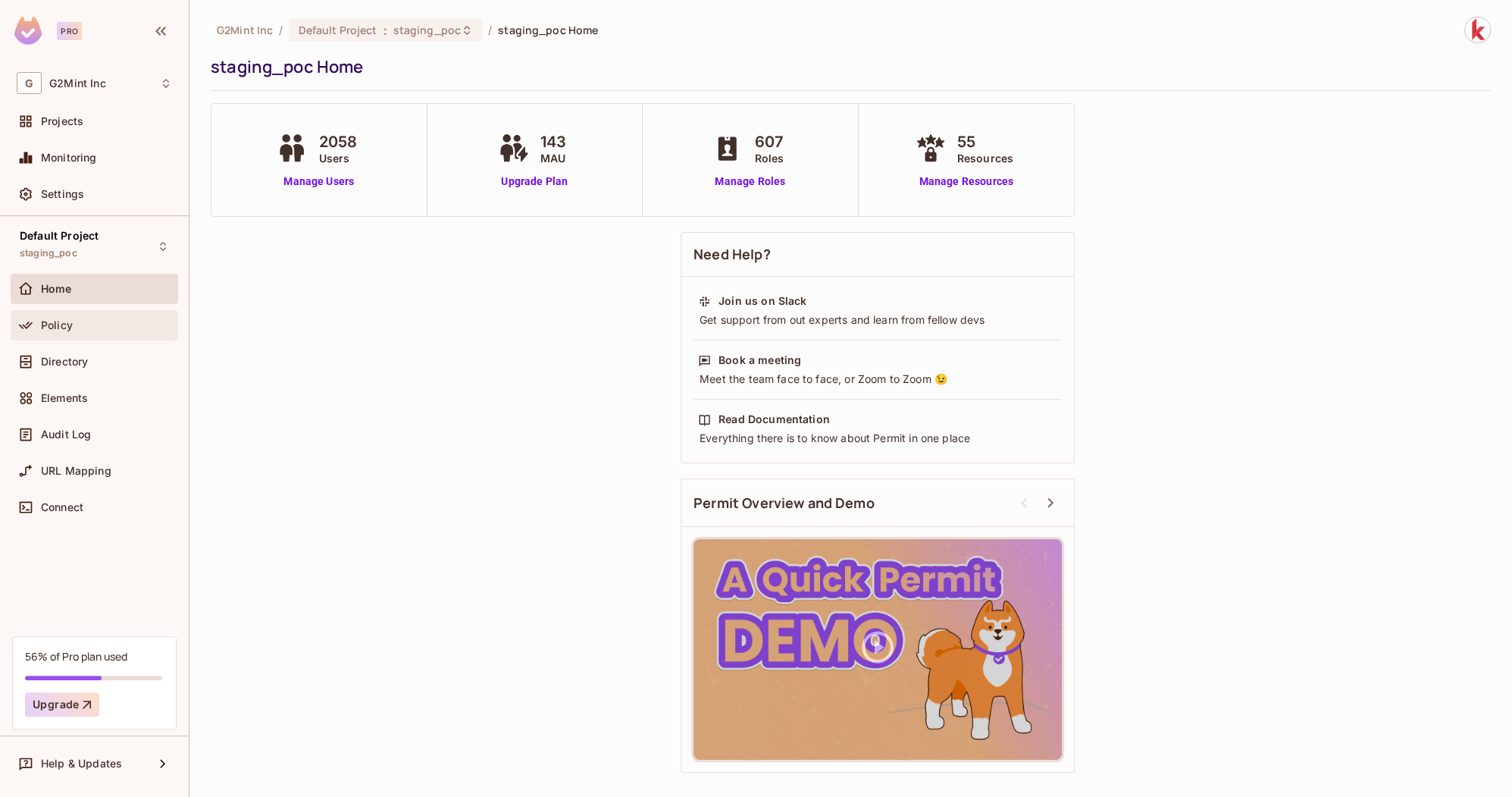
click at [96, 335] on div "Policy" at bounding box center [94, 325] width 168 height 30
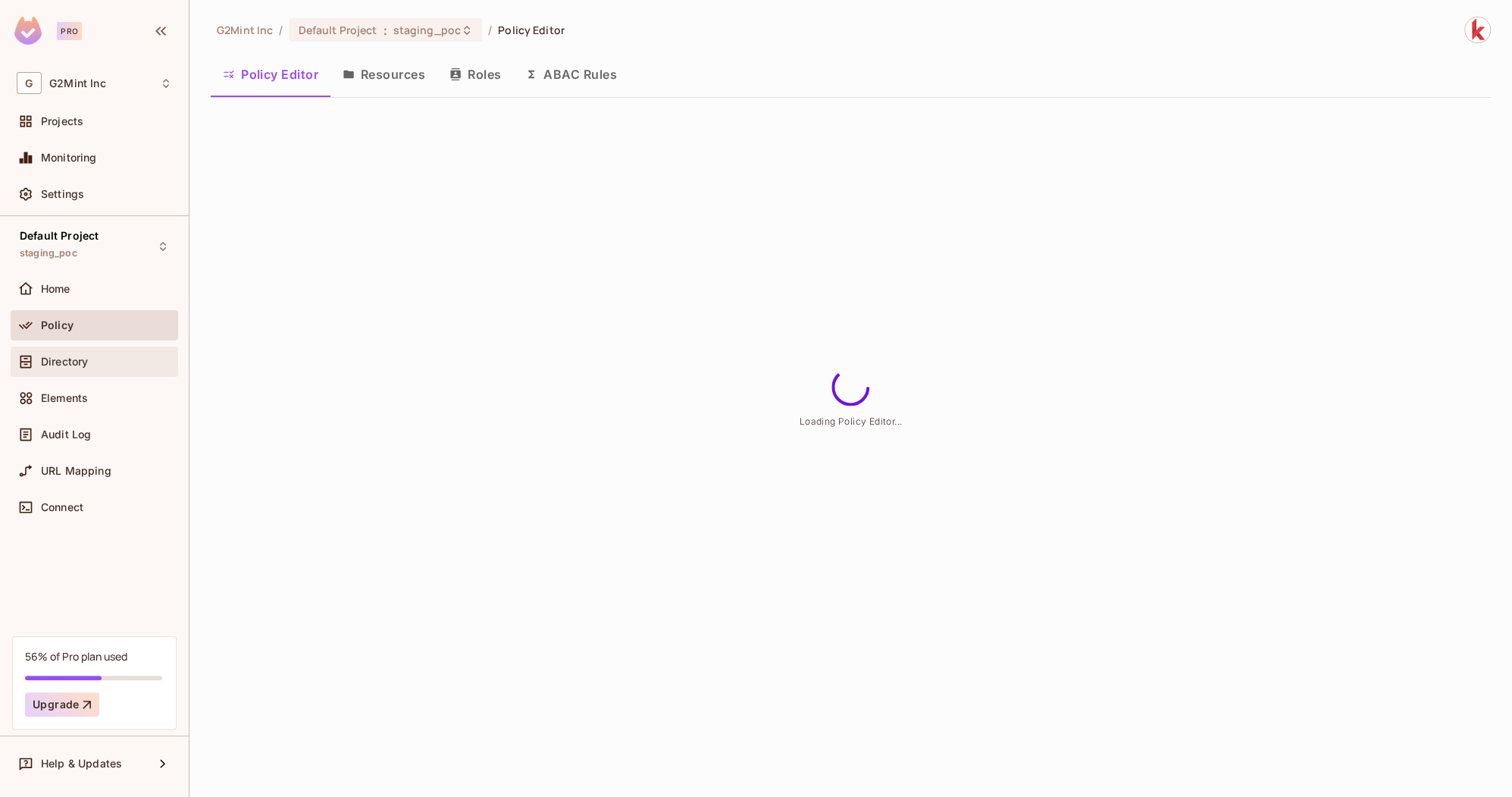
click at [84, 360] on span "Directory" at bounding box center [64, 362] width 47 height 12
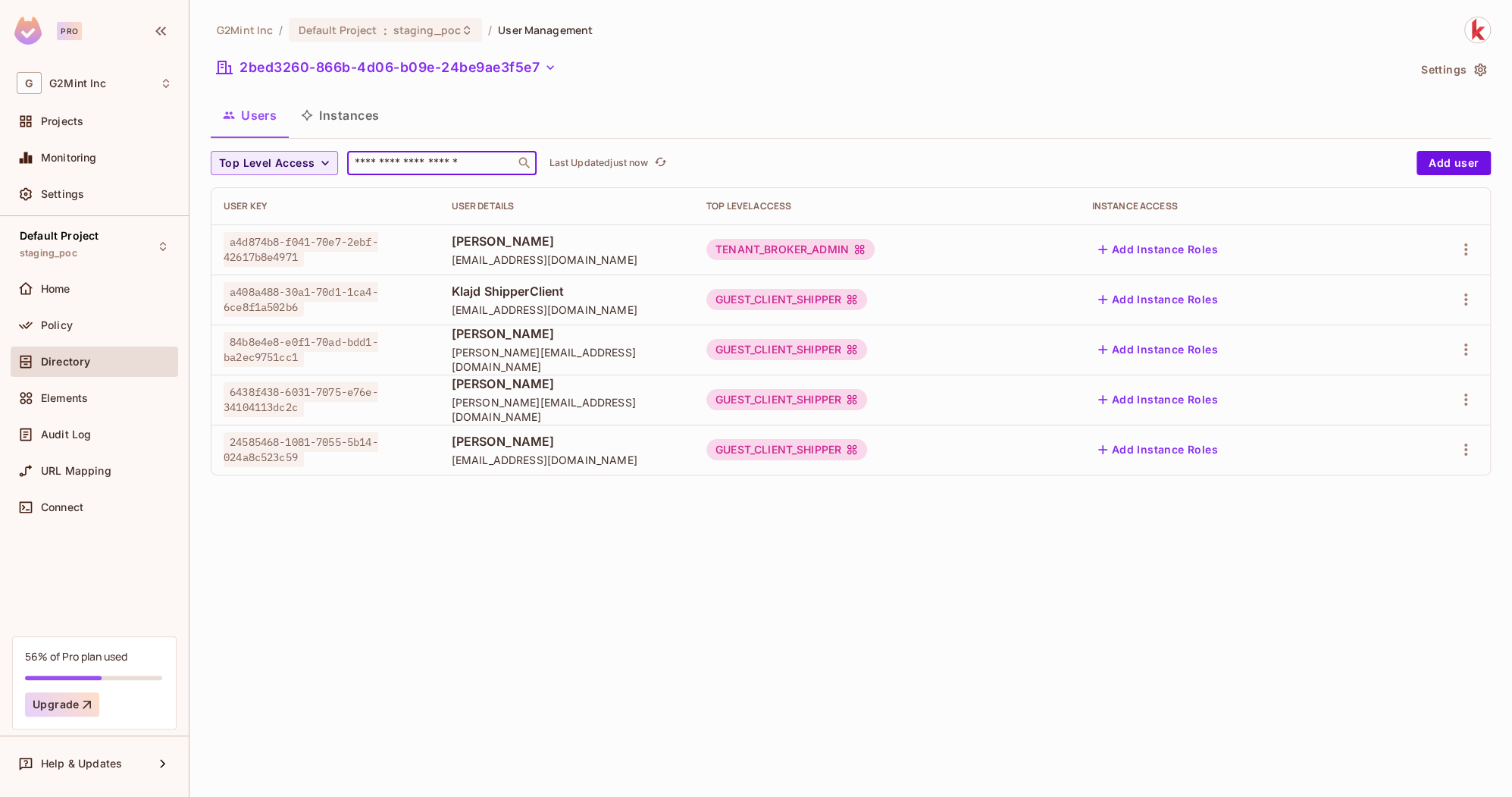
click at [398, 160] on input "text" at bounding box center [432, 163] width 159 height 15
paste input "**********"
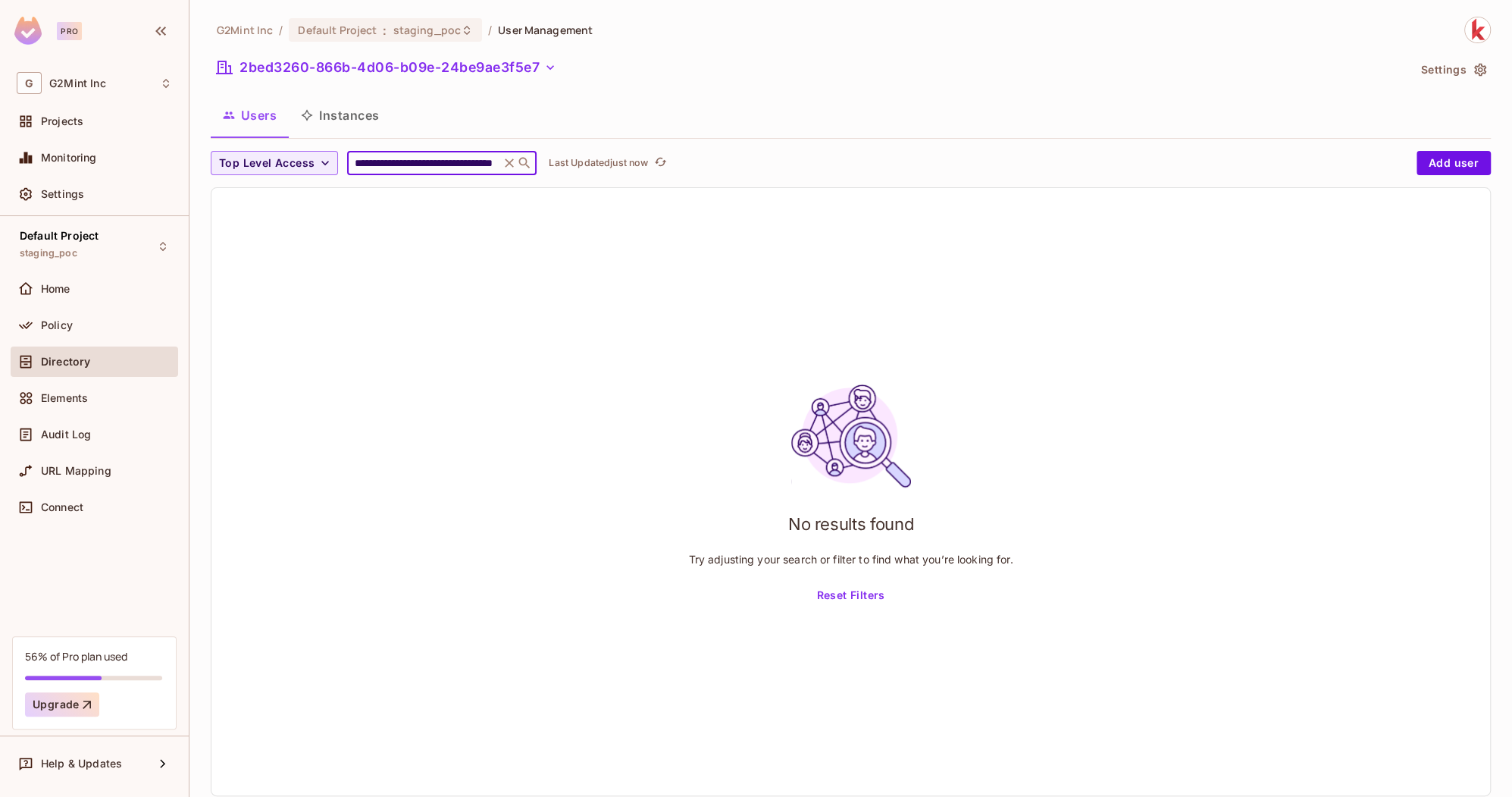
paste input "text"
type input "**********"
click at [487, 71] on button "2bed3260-866b-4d06-b09e-24be9ae3f5e7" at bounding box center [387, 68] width 352 height 24
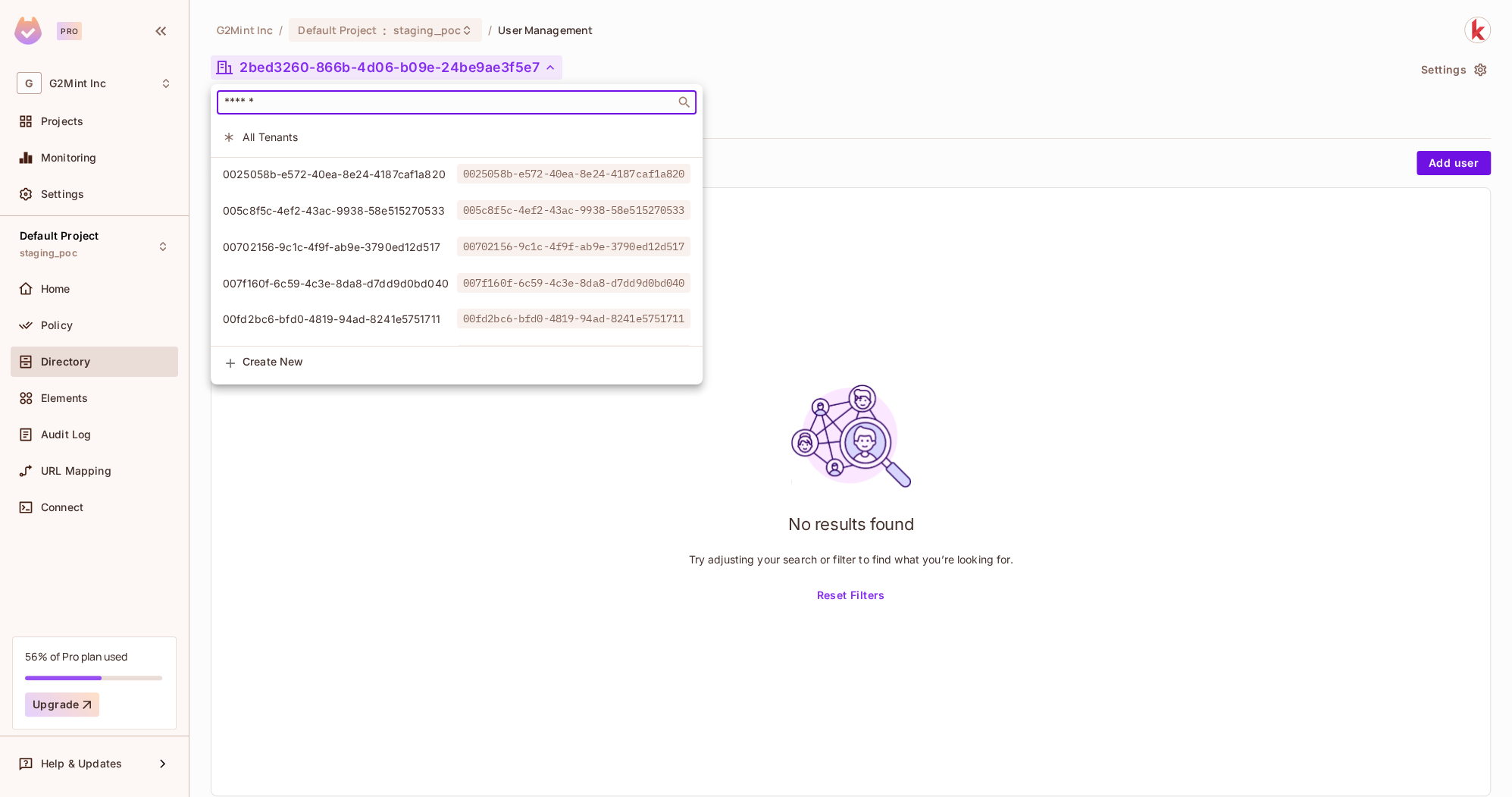
click at [346, 101] on input "text" at bounding box center [446, 103] width 450 height 15
paste input "**********"
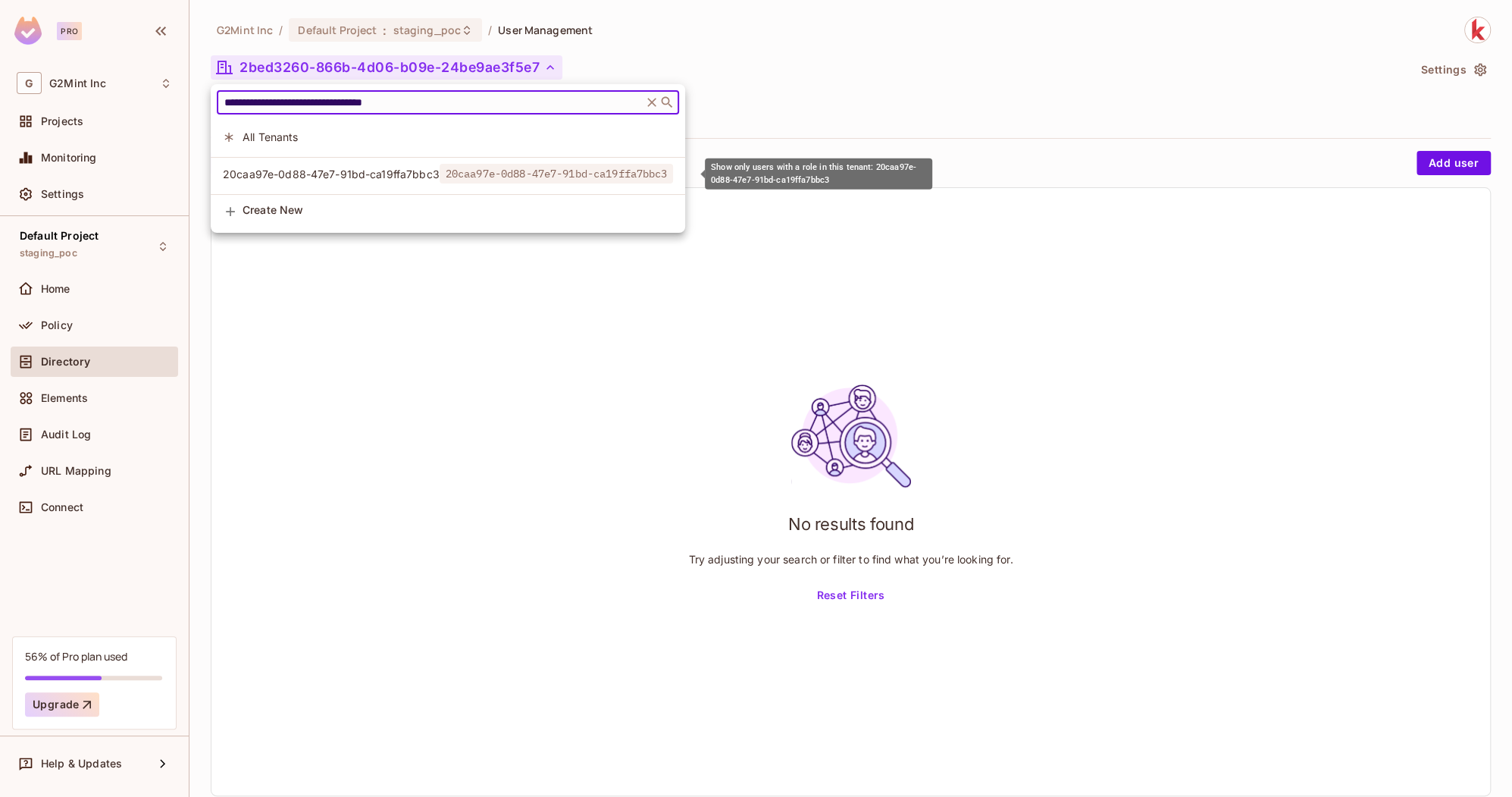
type input "**********"
click at [327, 174] on span "20caa97e-0d88-47e7-91bd-ca19ffa7bbc3" at bounding box center [332, 174] width 217 height 15
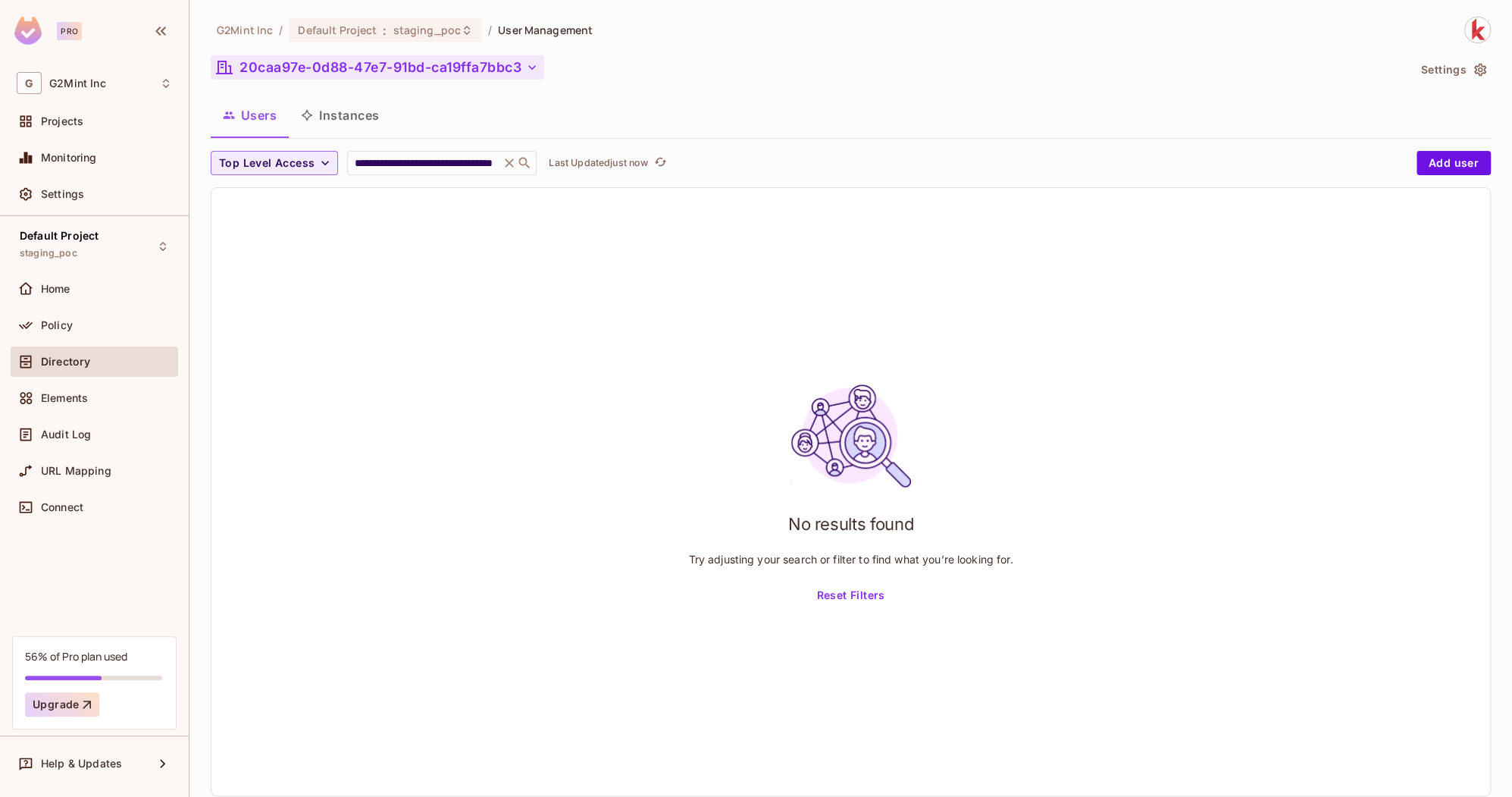
click at [532, 76] on button "20caa97e-0d88-47e7-91bd-ca19ffa7bbc3" at bounding box center [378, 68] width 333 height 24
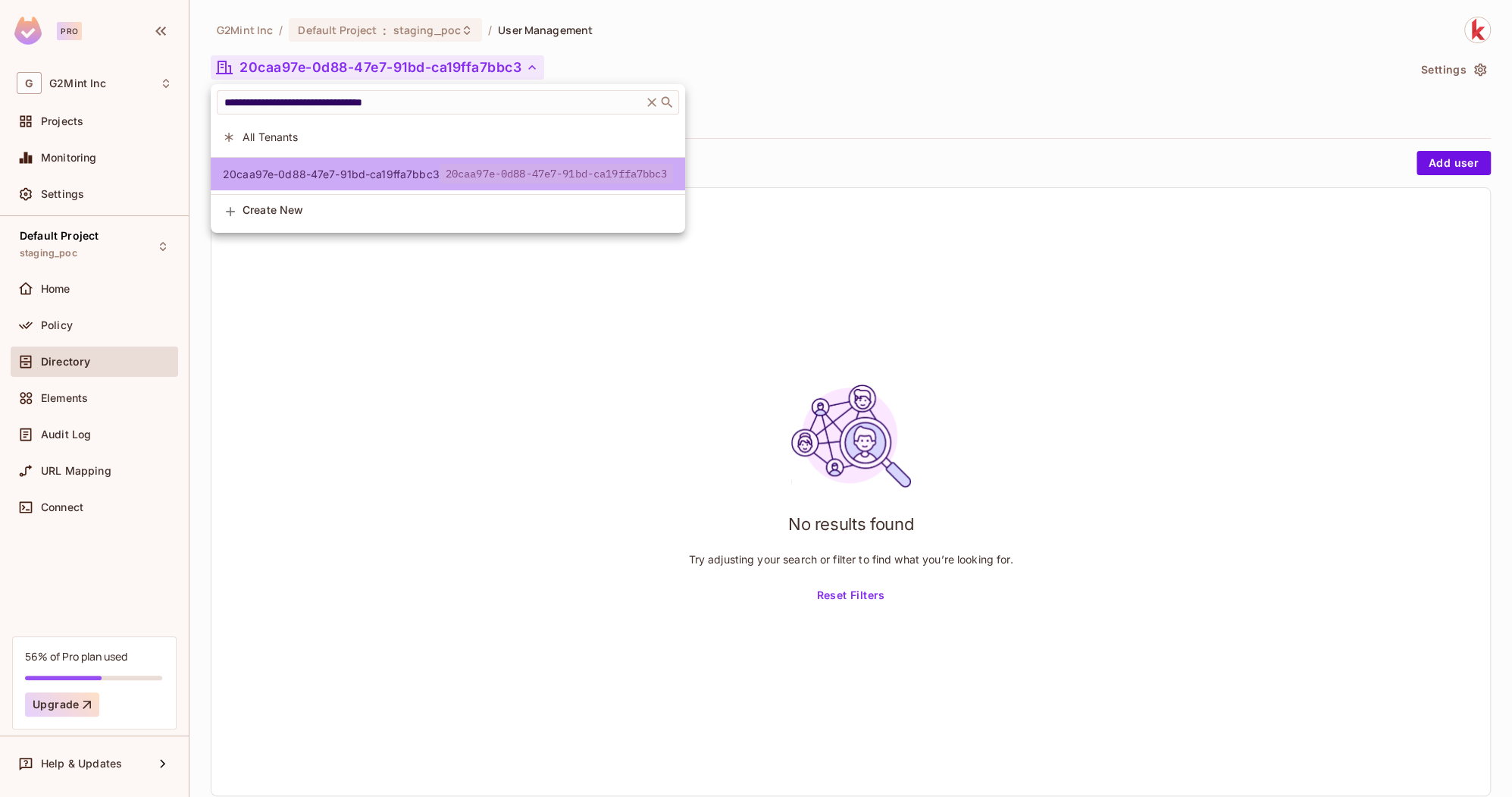
click at [355, 178] on span "20caa97e-0d88-47e7-91bd-ca19ffa7bbc3" at bounding box center [332, 174] width 217 height 15
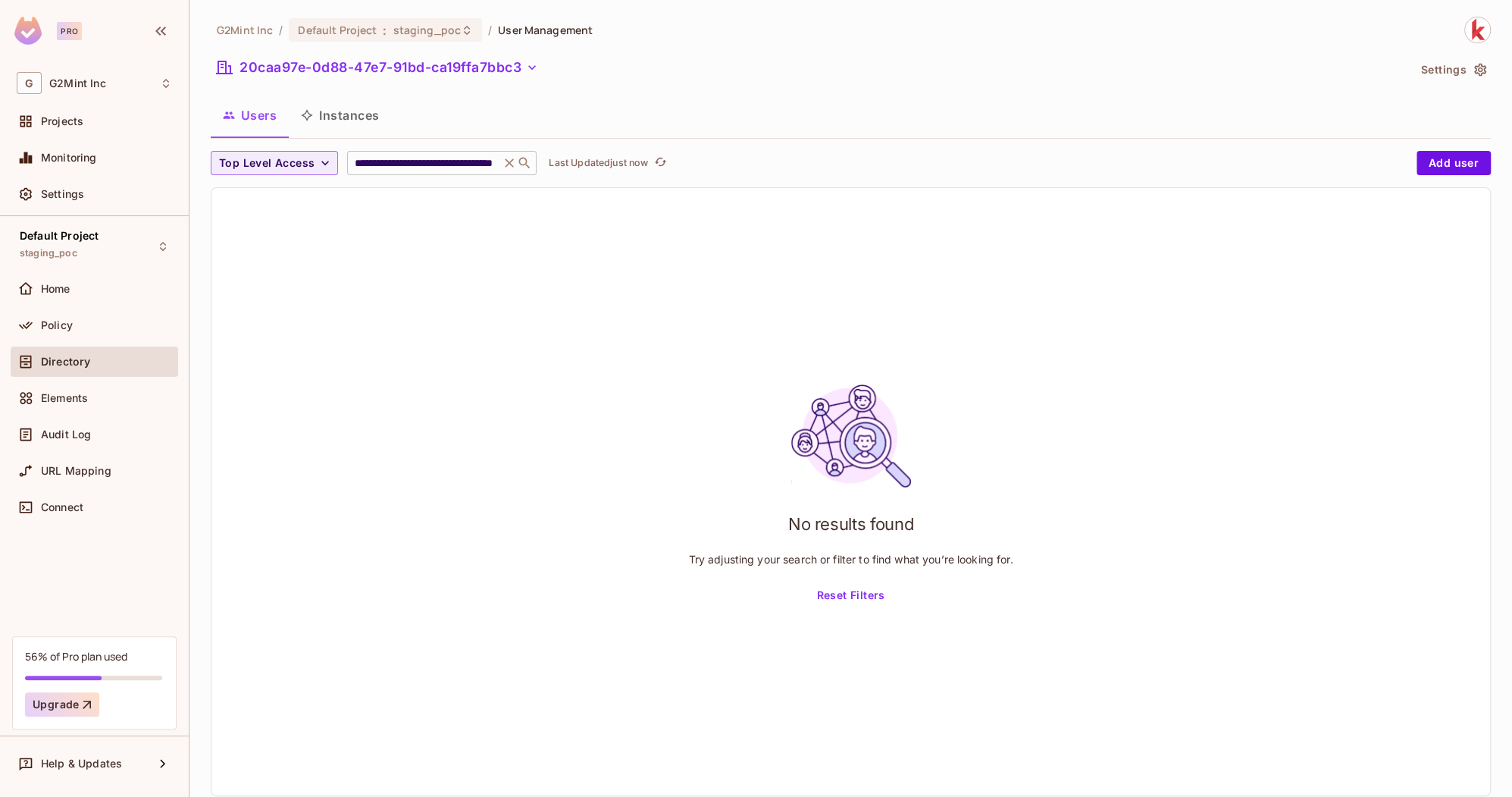
click at [506, 168] on icon at bounding box center [509, 163] width 15 height 15
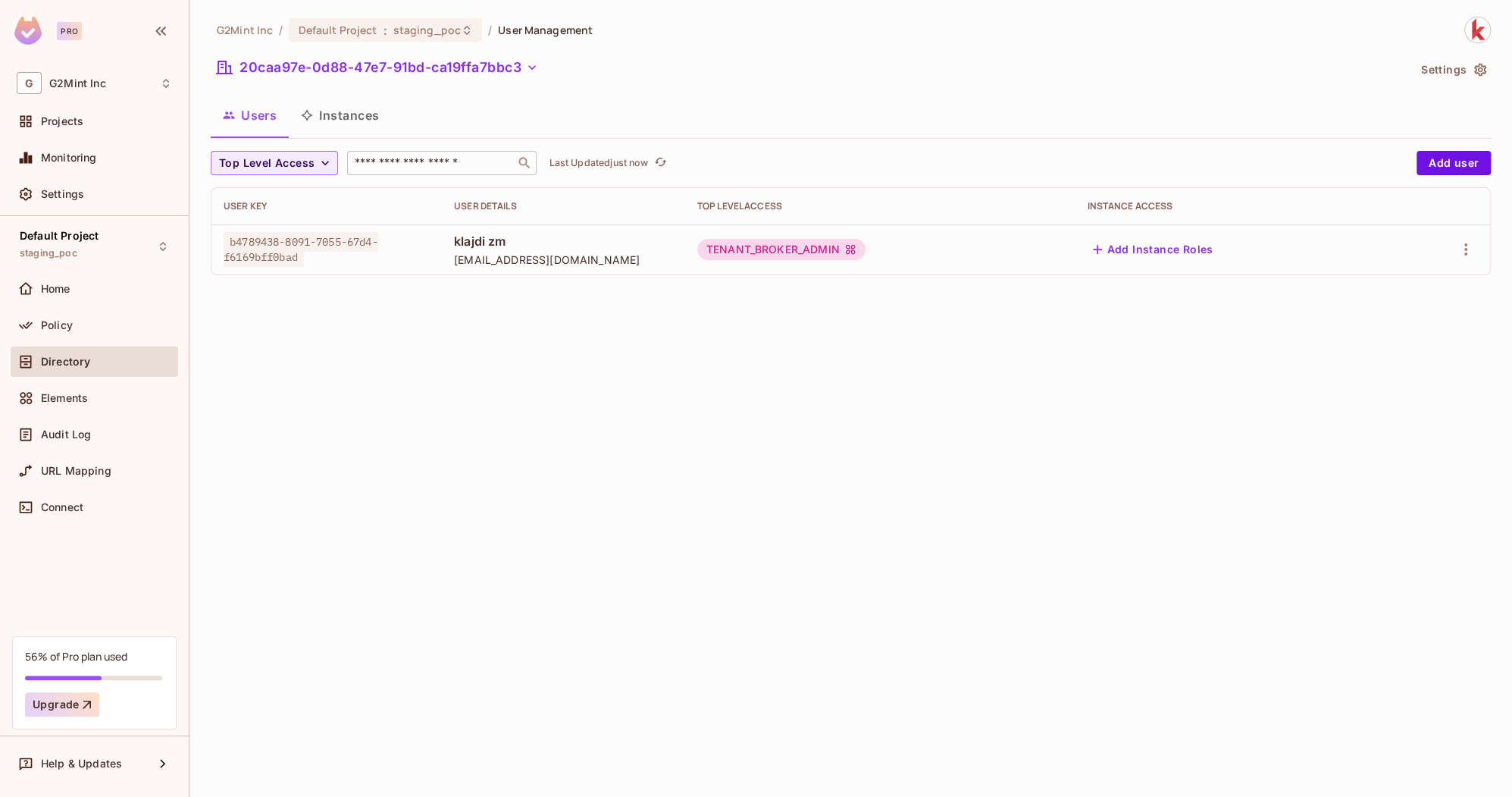
click at [457, 339] on div "G2Mint Inc / Default Project : staging_poc / User Management 20caa97e-0d88-47e7…" at bounding box center [851, 398] width 1323 height 797
click at [1471, 251] on icon "button" at bounding box center [1466, 249] width 18 height 18
click at [1395, 312] on div "Edit Attributes" at bounding box center [1414, 318] width 75 height 15
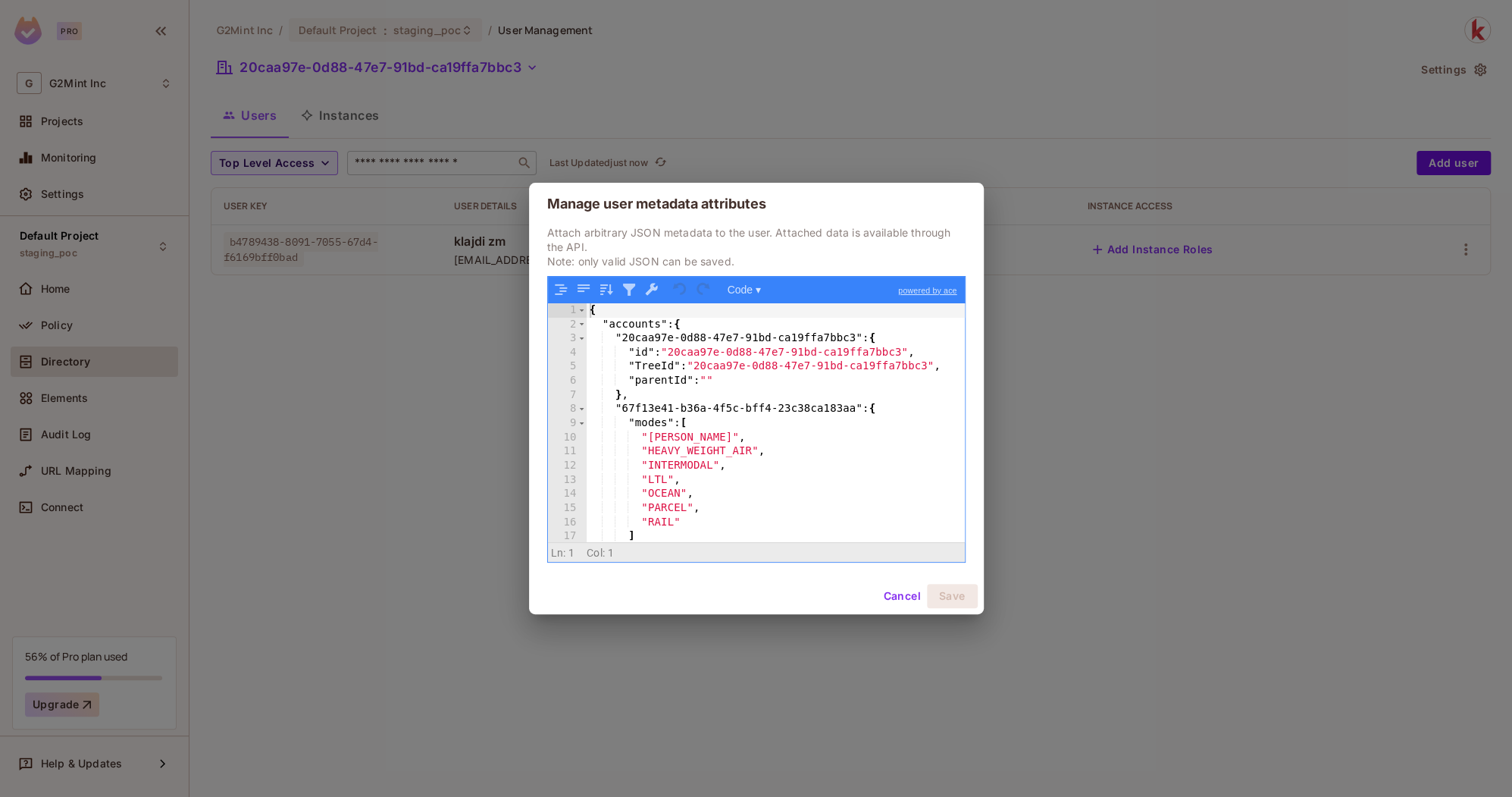
click at [693, 329] on div "{ "accounts" : { "20caa97e-0d88-47e7-91bd-ca19ffa7bbc3" : { "id" : "20caa97e-0d…" at bounding box center [775, 437] width 379 height 267
click at [900, 342] on div "{ "accounts" : { "20caa97e-0d88-47e7-91bd-ca19ffa7bbc3" : { "id" : "20caa97e-0d…" at bounding box center [775, 437] width 379 height 267
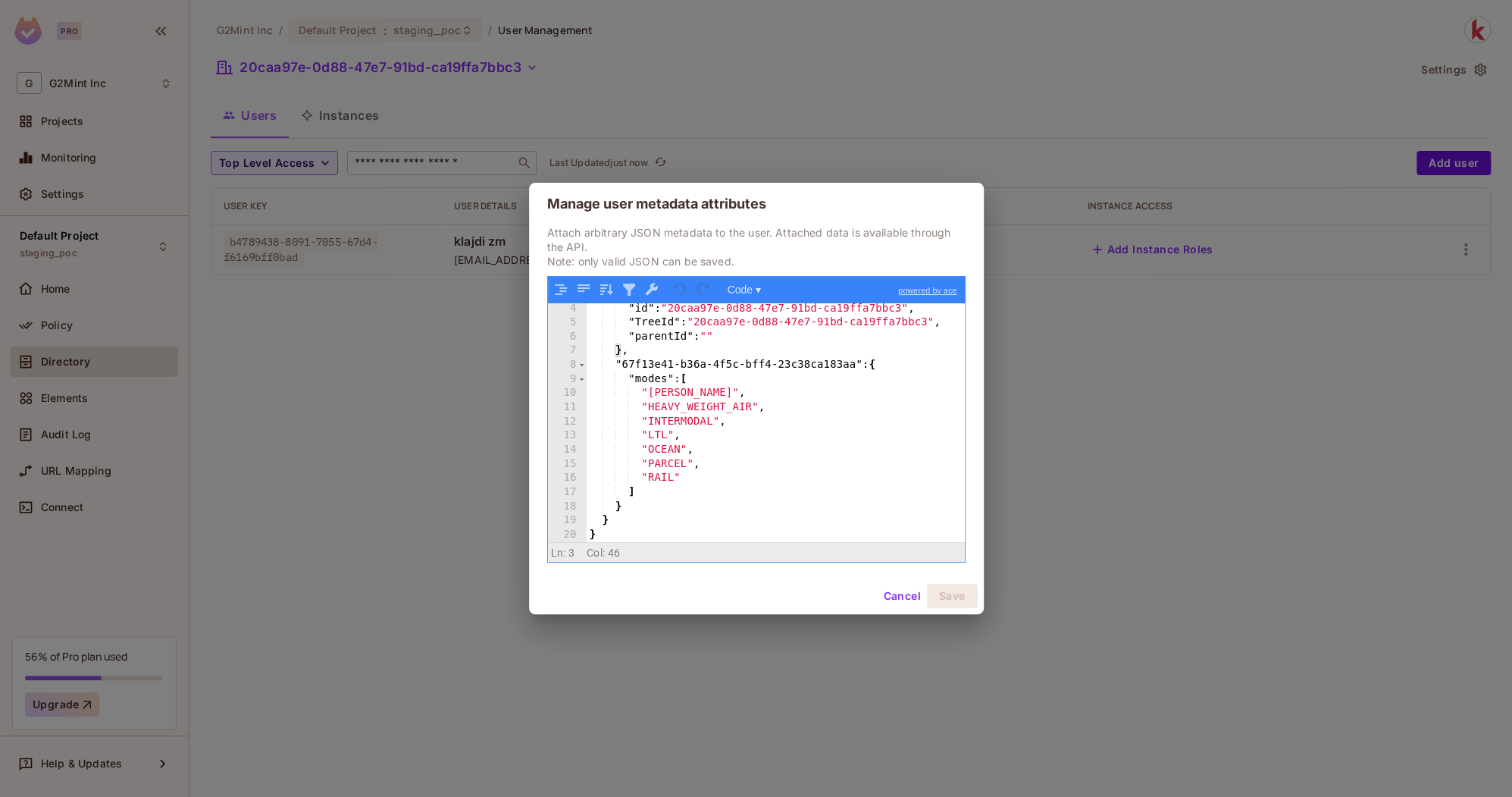
click at [891, 369] on div ""id" : "20caa97e-0d88-47e7-91bd-ca19ffa7bbc3" , "TreeId" : "20caa97e-0d88-47e7-…" at bounding box center [775, 435] width 379 height 267
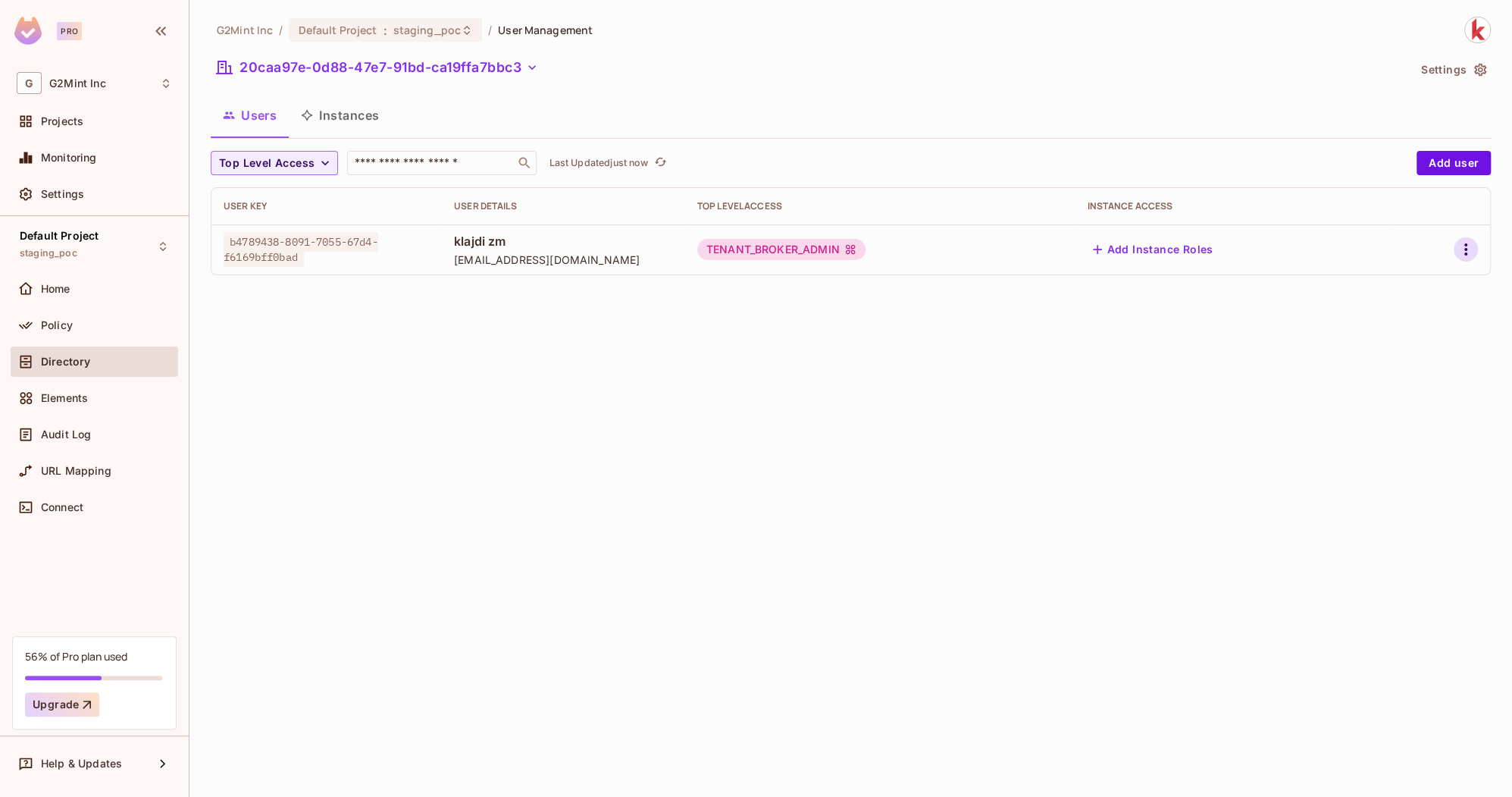
click at [1468, 248] on icon "button" at bounding box center [1466, 249] width 18 height 18
click at [1396, 318] on div "Edit Attributes" at bounding box center [1414, 318] width 75 height 15
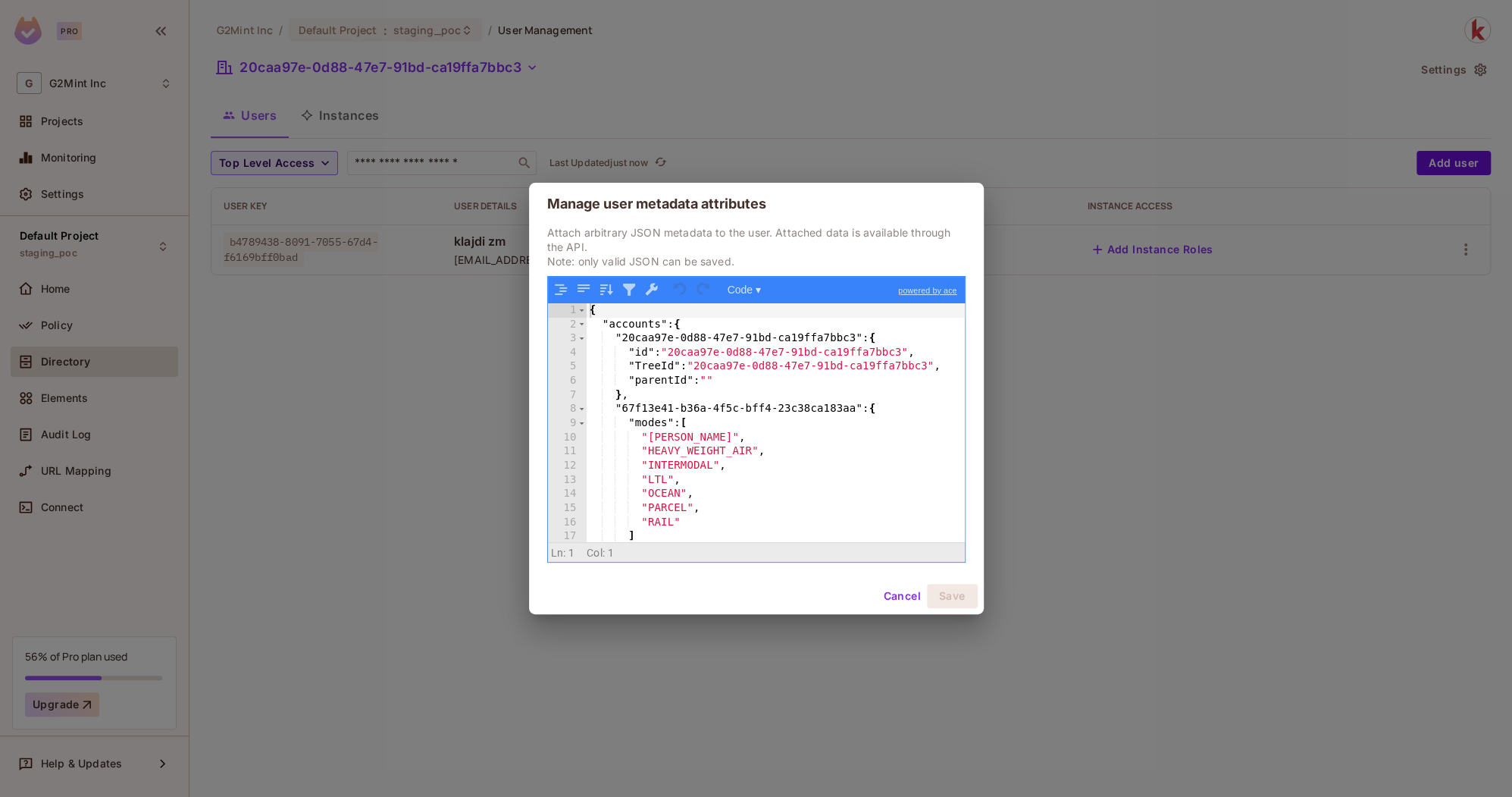
scroll to position [44, 0]
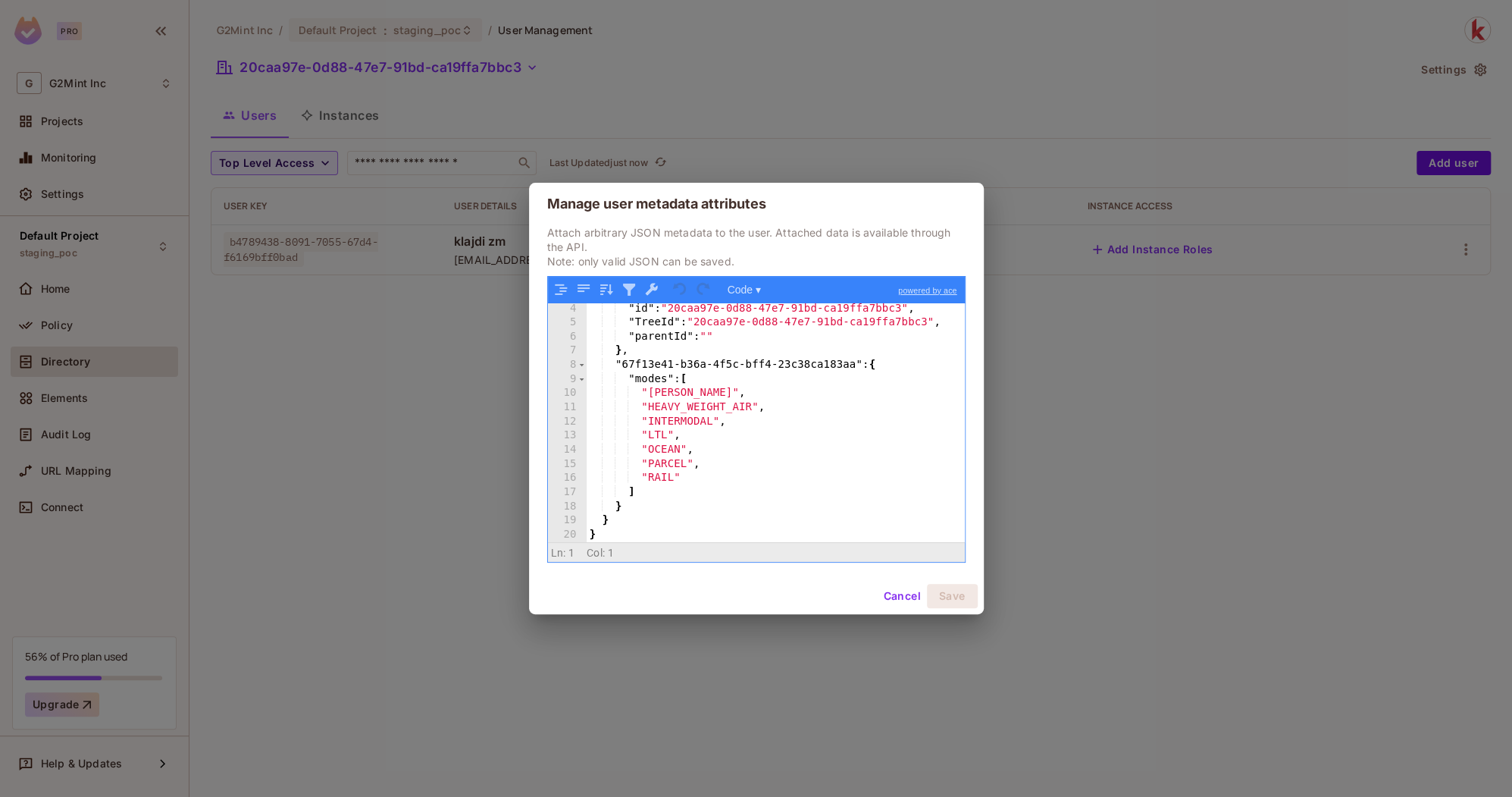
click at [890, 367] on div ""id" : "20caa97e-0d88-47e7-91bd-ca19ffa7bbc3" , "TreeId" : "20caa97e-0d88-47e7-…" at bounding box center [775, 435] width 379 height 267
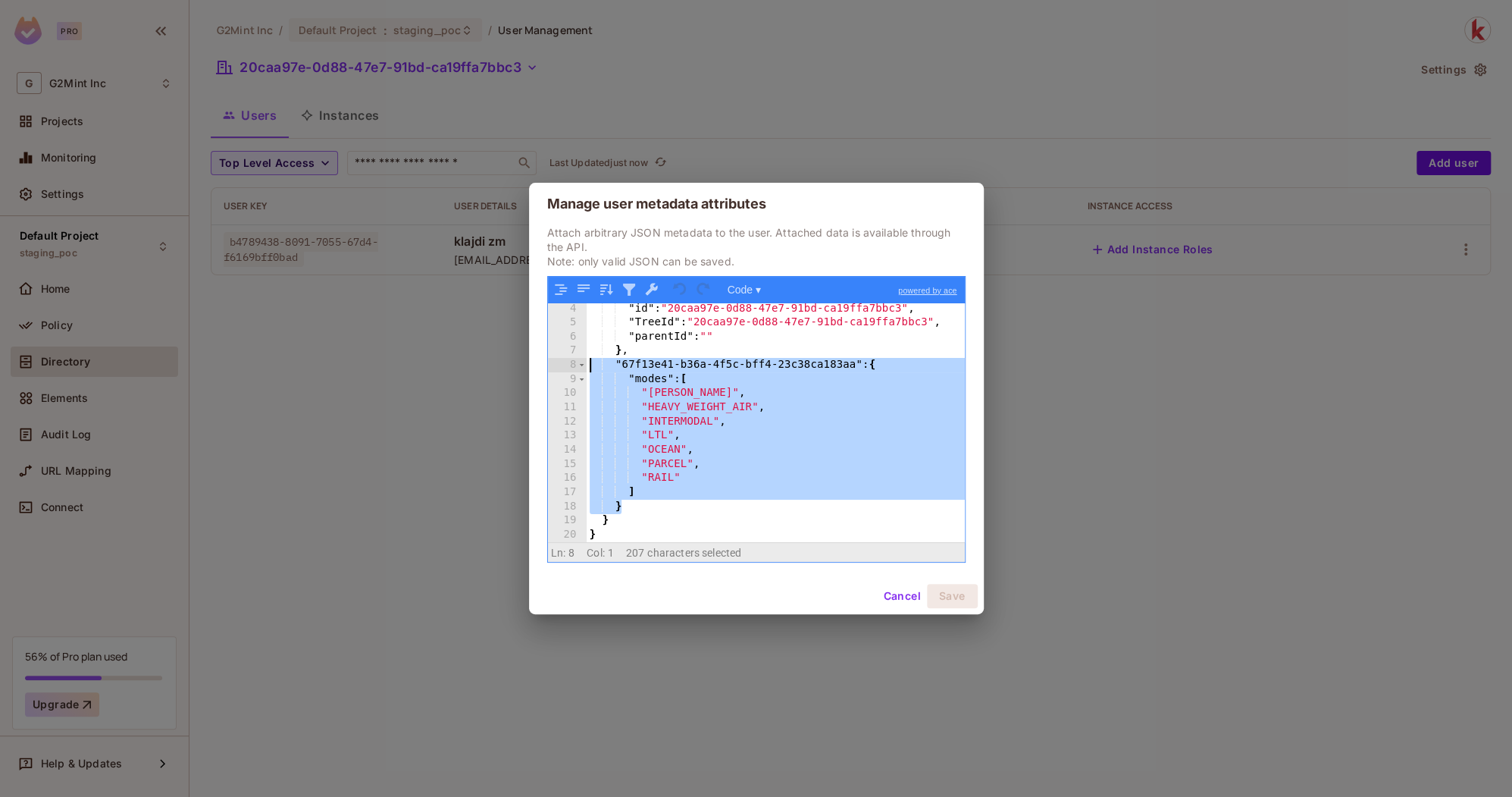
drag, startPoint x: 624, startPoint y: 506, endPoint x: 526, endPoint y: 362, distance: 174.2
click at [526, 362] on div "Manage user metadata attributes Attach arbitrary JSON metadata to the user. Att…" at bounding box center [756, 398] width 1512 height 797
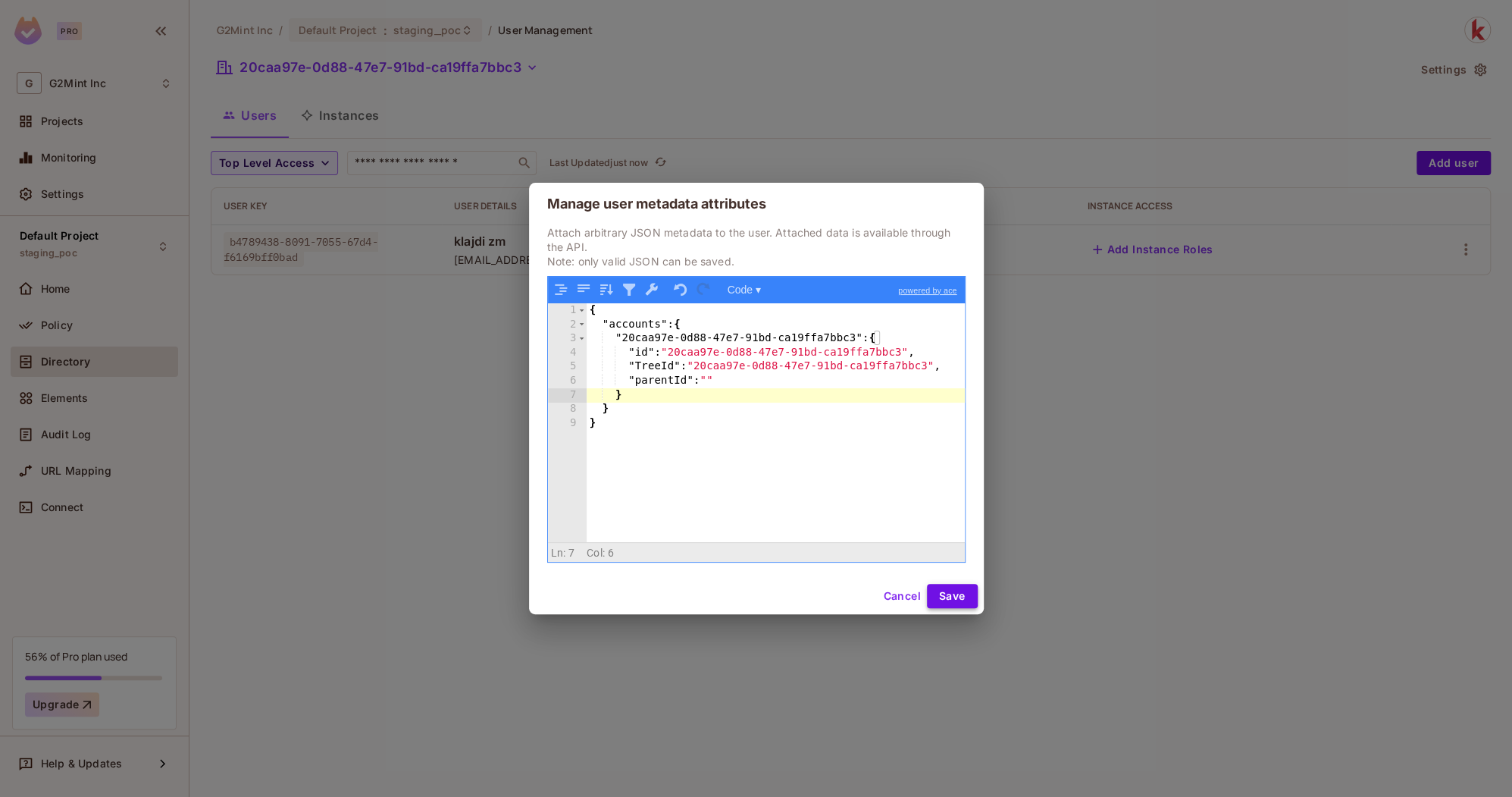
click at [969, 599] on button "Save" at bounding box center [952, 596] width 50 height 24
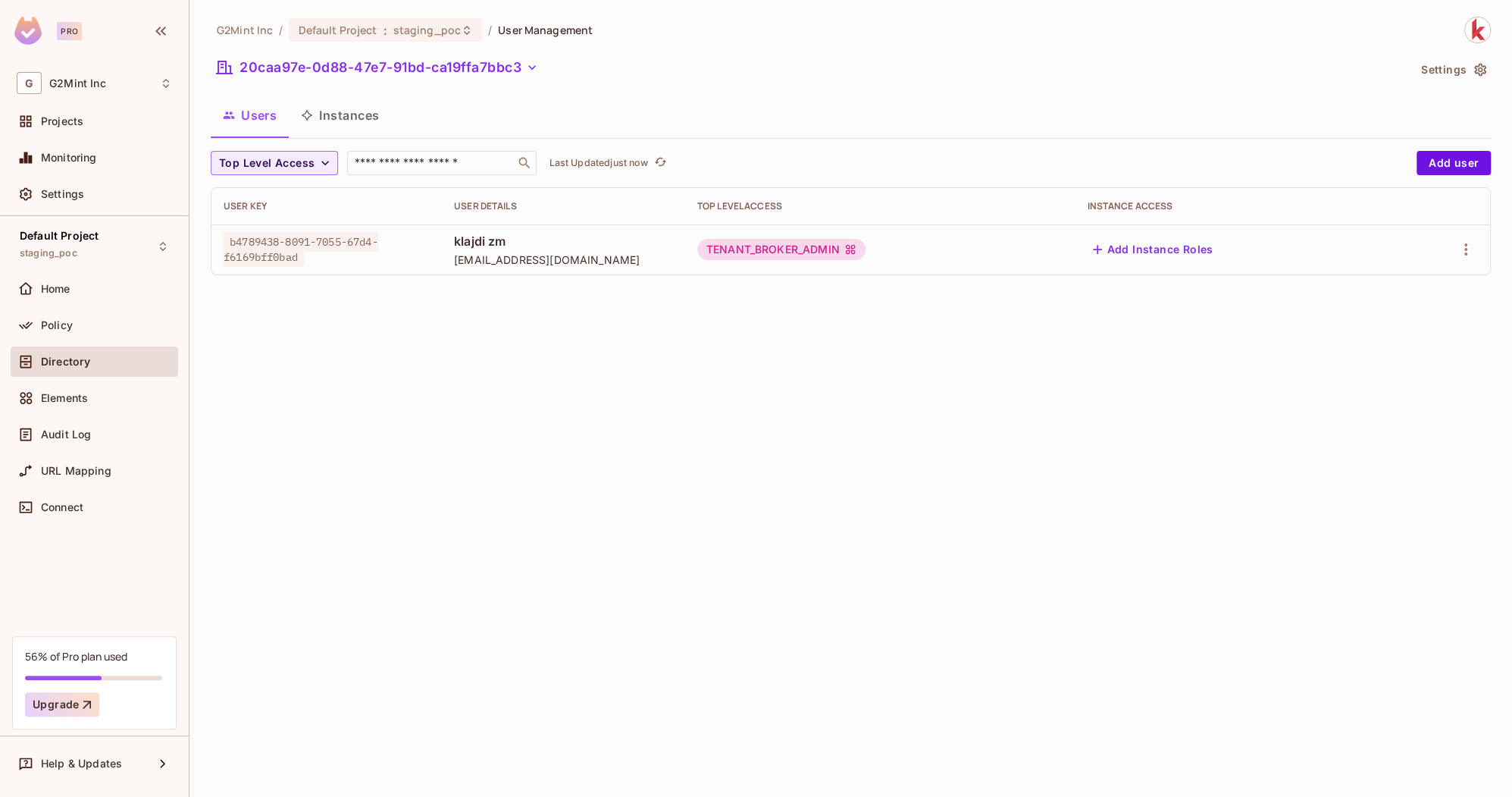
click at [888, 372] on div "G2Mint Inc / Default Project : staging_poc / User Management 20caa97e-0d88-47e7…" at bounding box center [851, 398] width 1323 height 797
click at [1461, 245] on icon "button" at bounding box center [1466, 249] width 18 height 18
click at [1412, 276] on li "Edit" at bounding box center [1400, 284] width 134 height 33
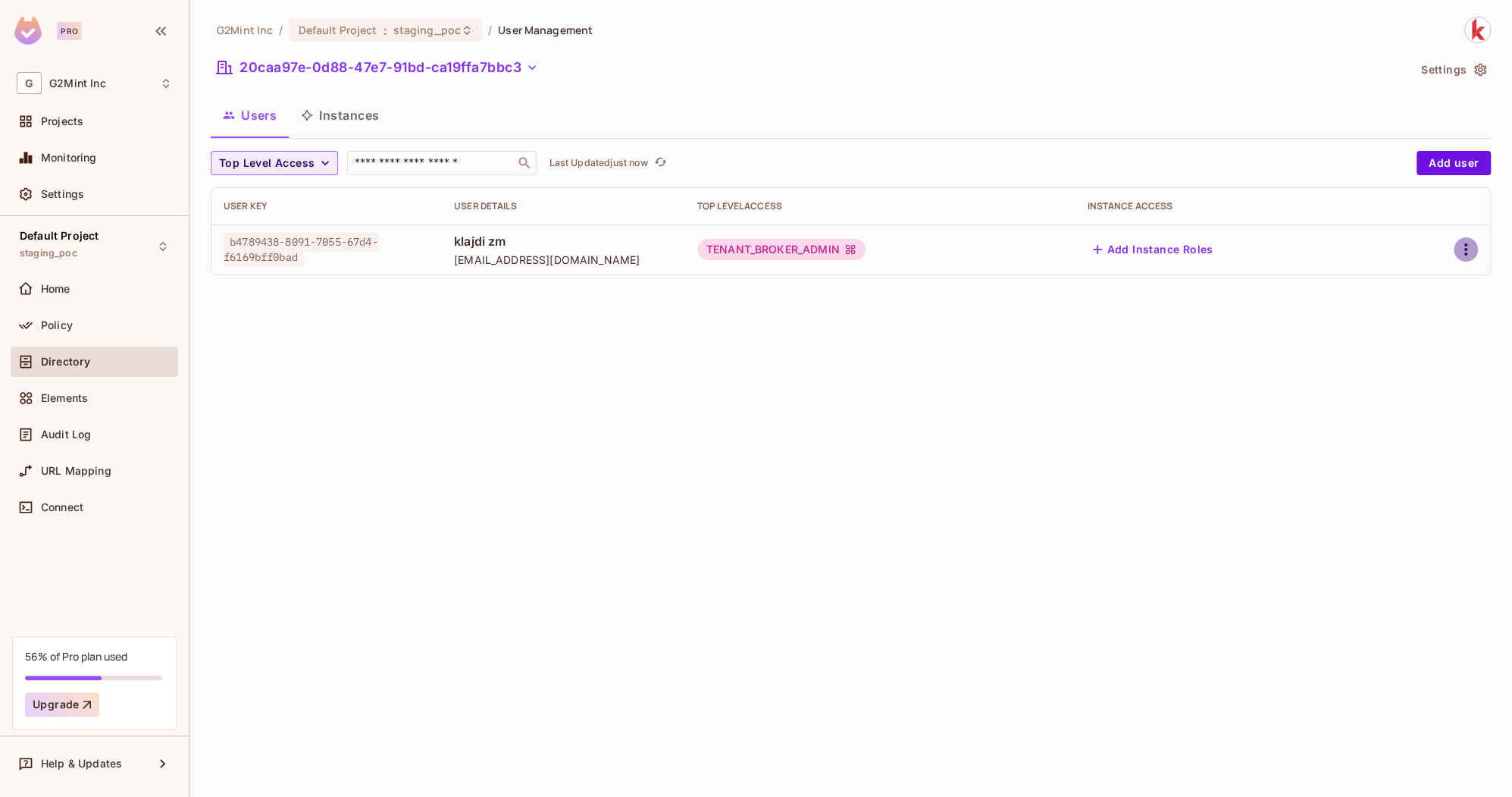
click at [1471, 251] on icon "button" at bounding box center [1466, 249] width 18 height 18
click at [1410, 325] on div "Edit Attributes" at bounding box center [1414, 318] width 75 height 15
click at [930, 449] on div "G2Mint Inc / Default Project : staging_poc / User Management 20caa97e-0d88-47e7…" at bounding box center [851, 398] width 1323 height 797
click at [285, 251] on span "b4789438-8091-7055-67d4-f6169bff0bad" at bounding box center [301, 249] width 155 height 35
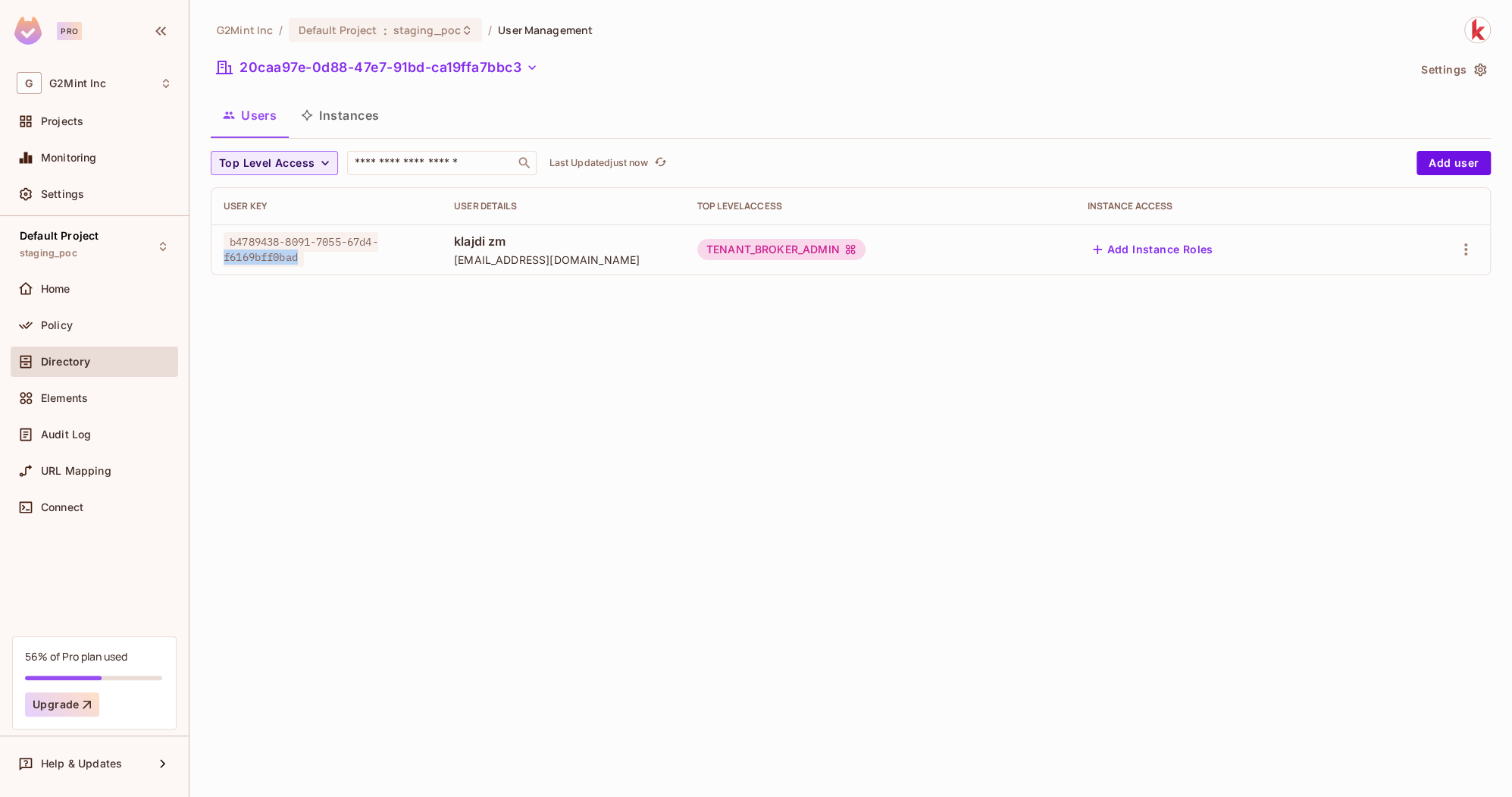
click at [352, 113] on button "Instances" at bounding box center [340, 115] width 103 height 38
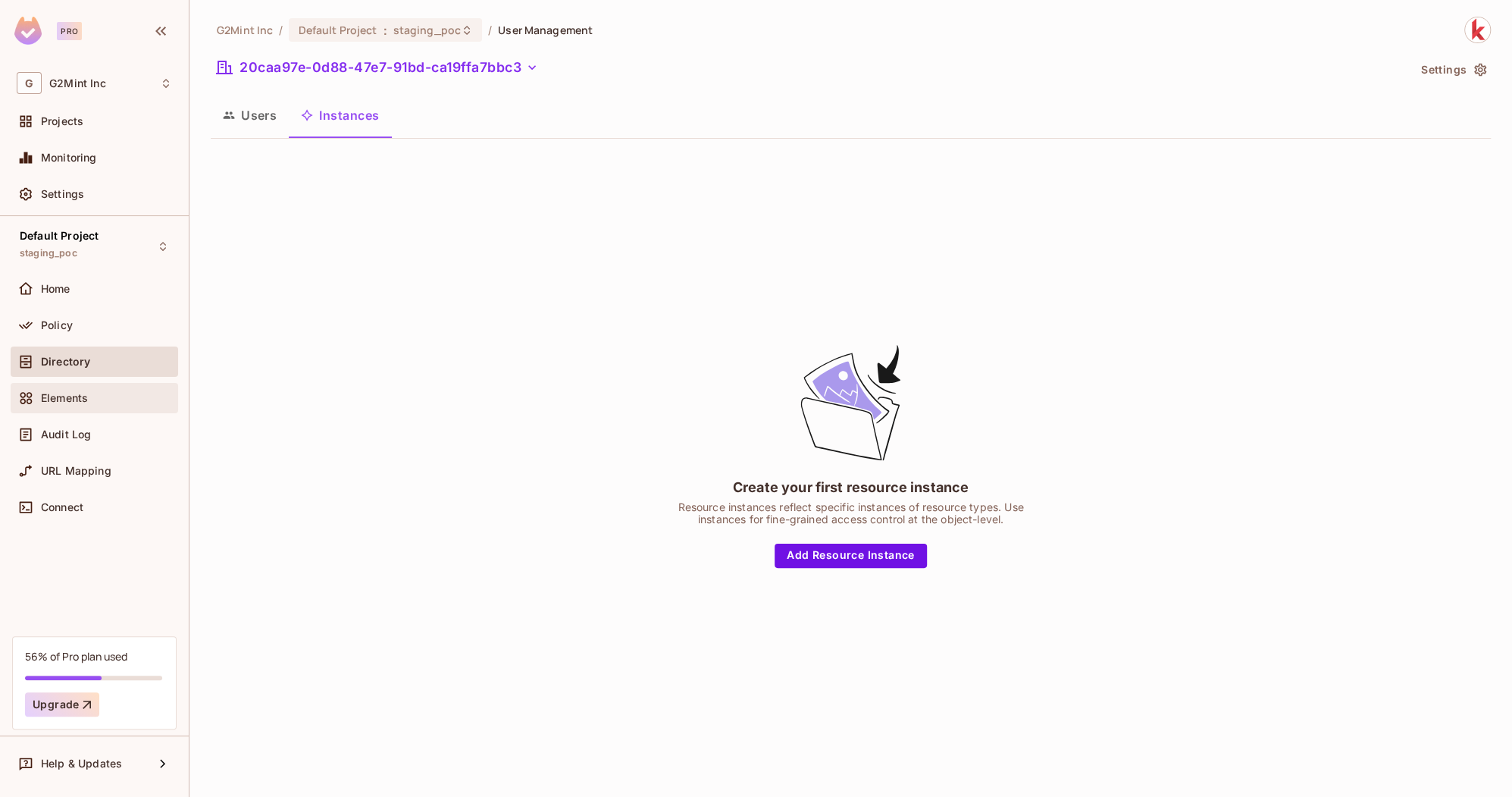
click at [75, 387] on div "Elements" at bounding box center [94, 398] width 168 height 30
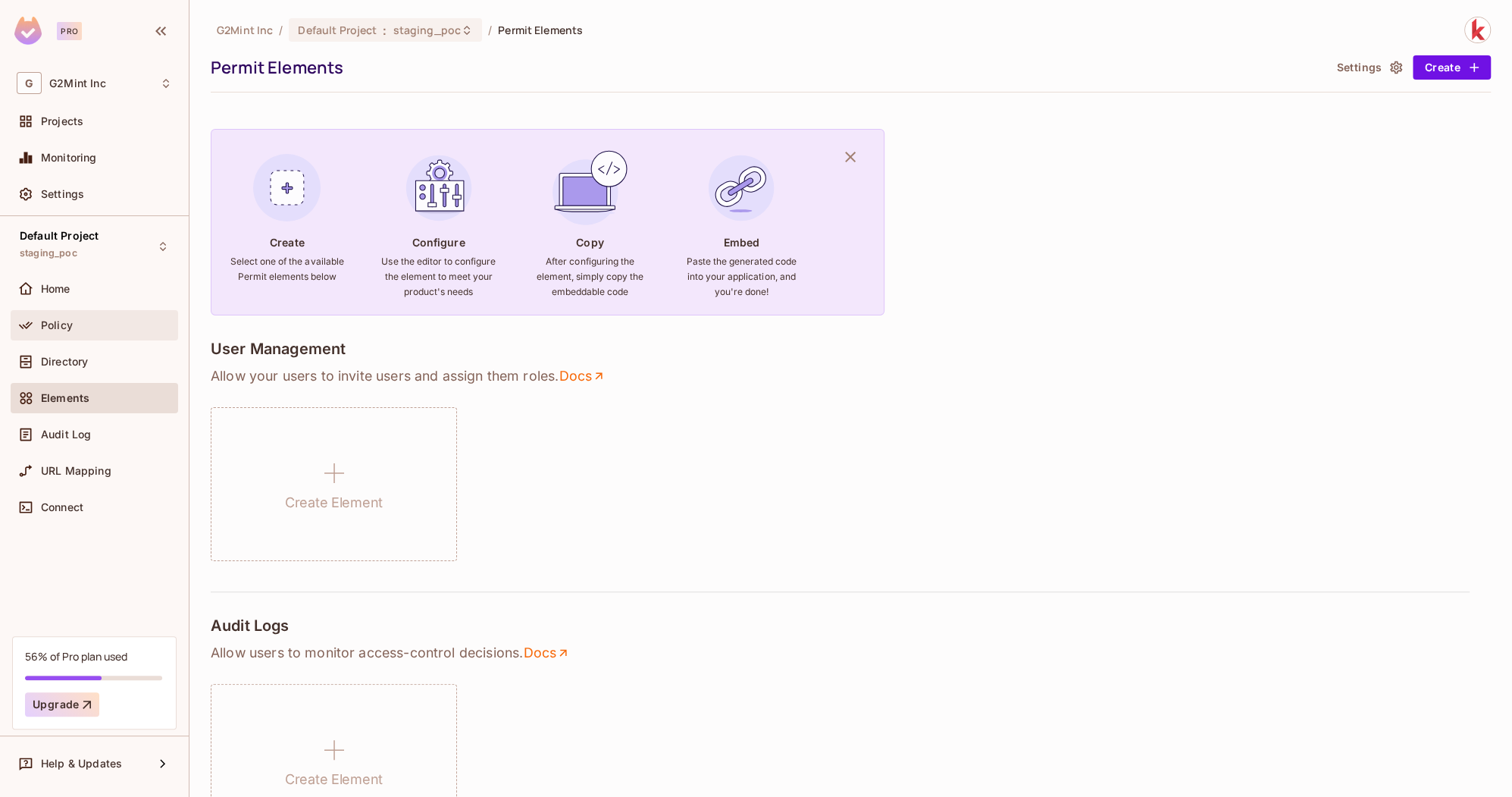
click at [86, 322] on div "Policy" at bounding box center [106, 325] width 131 height 12
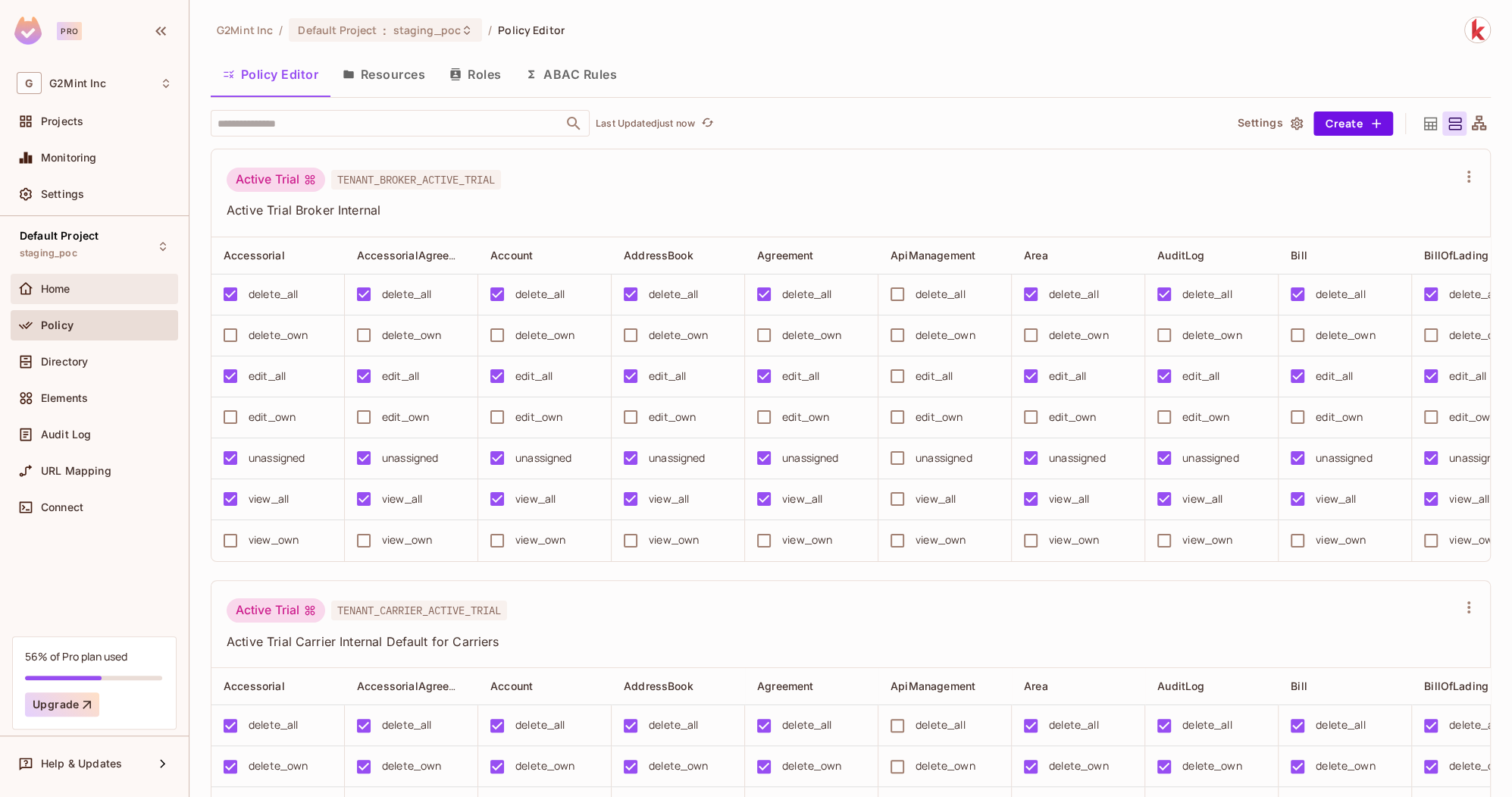
click at [97, 298] on div "Home" at bounding box center [94, 288] width 168 height 30
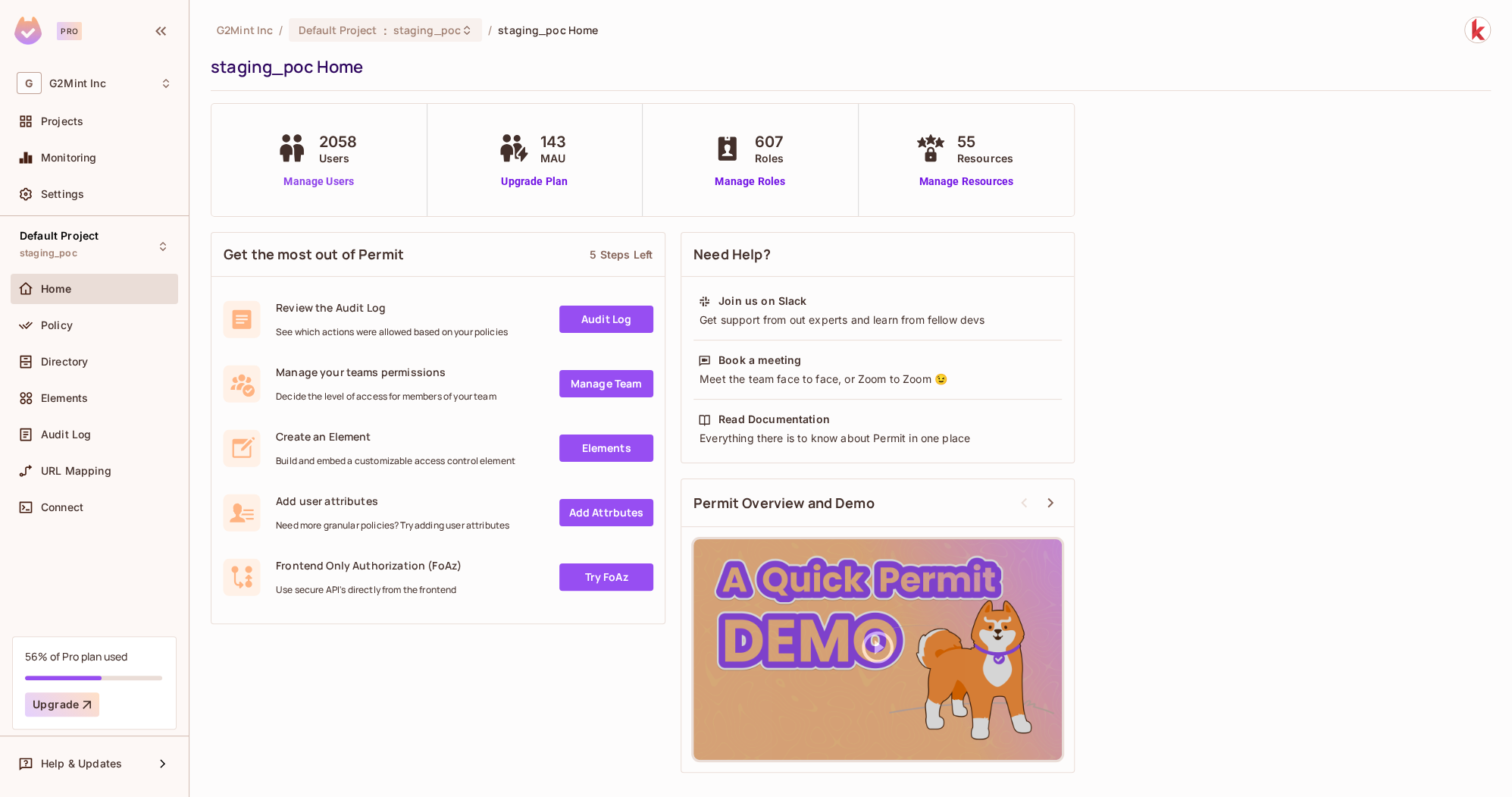
click at [320, 178] on link "Manage Users" at bounding box center [318, 181] width 91 height 16
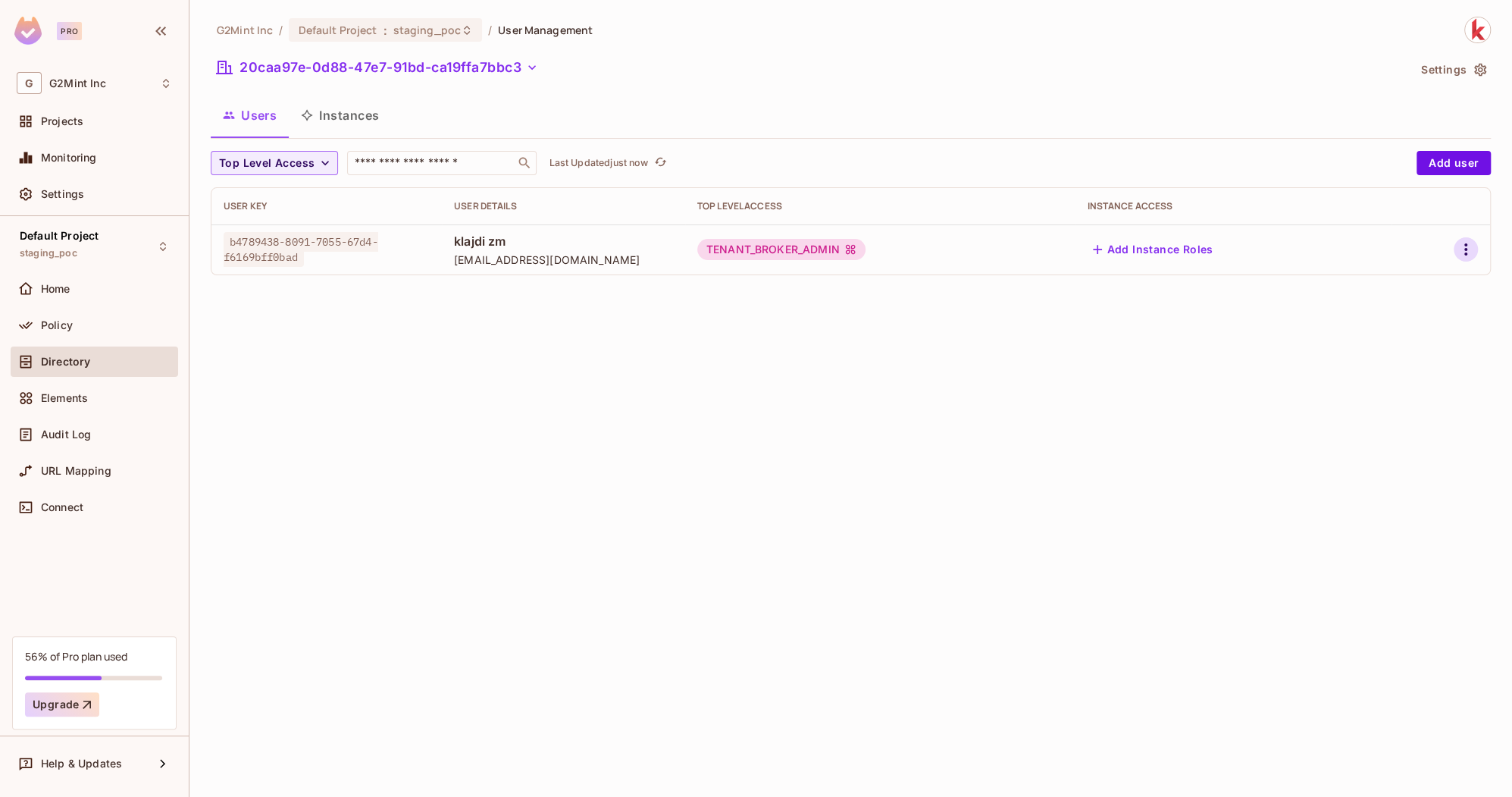
click at [1473, 242] on icon "button" at bounding box center [1466, 249] width 18 height 18
click at [1408, 312] on div "Edit Attributes" at bounding box center [1414, 318] width 75 height 15
click at [1484, 70] on icon "button" at bounding box center [1480, 69] width 12 height 13
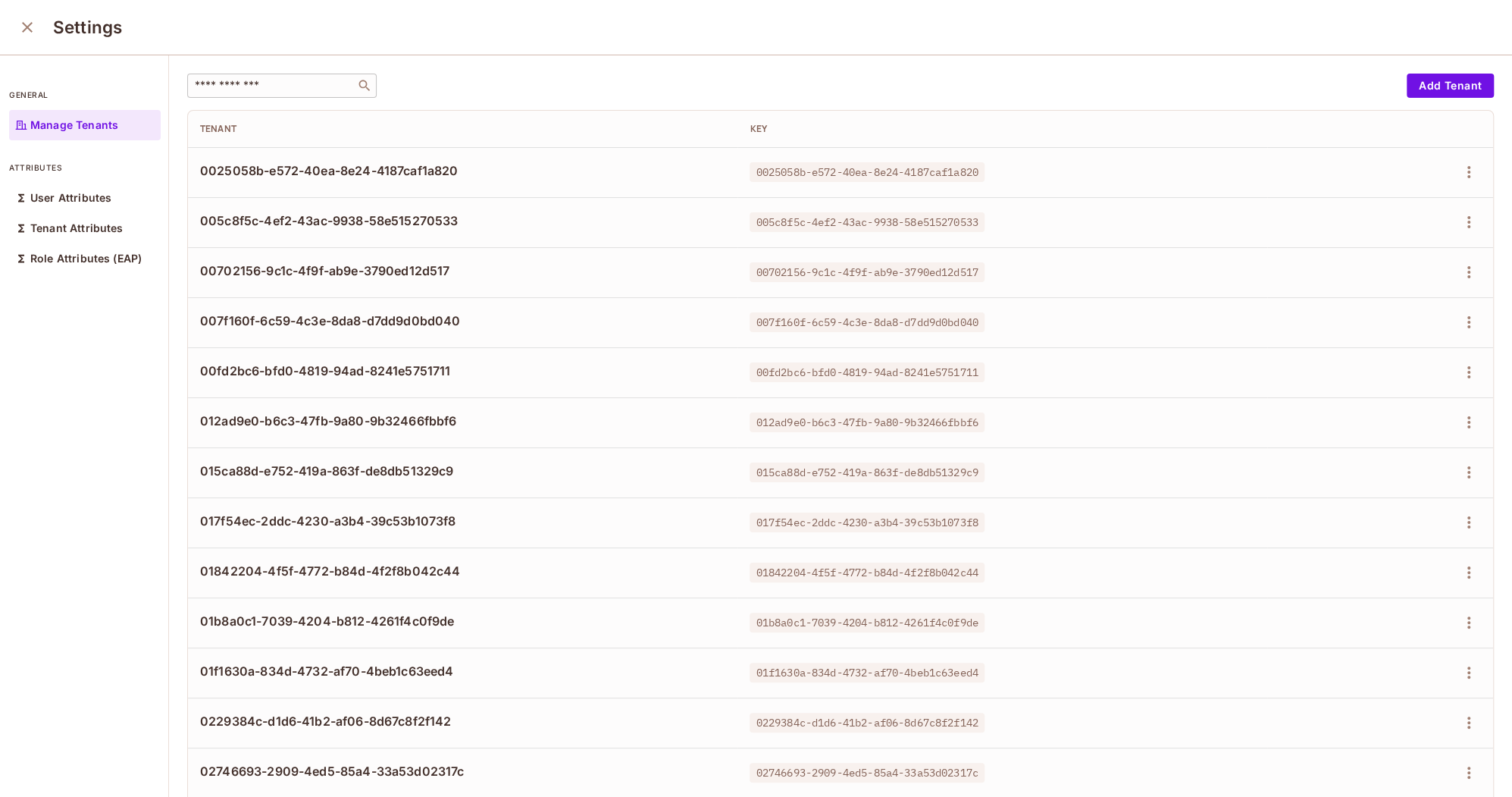
click at [285, 87] on input "text" at bounding box center [271, 86] width 159 height 15
paste input "**********"
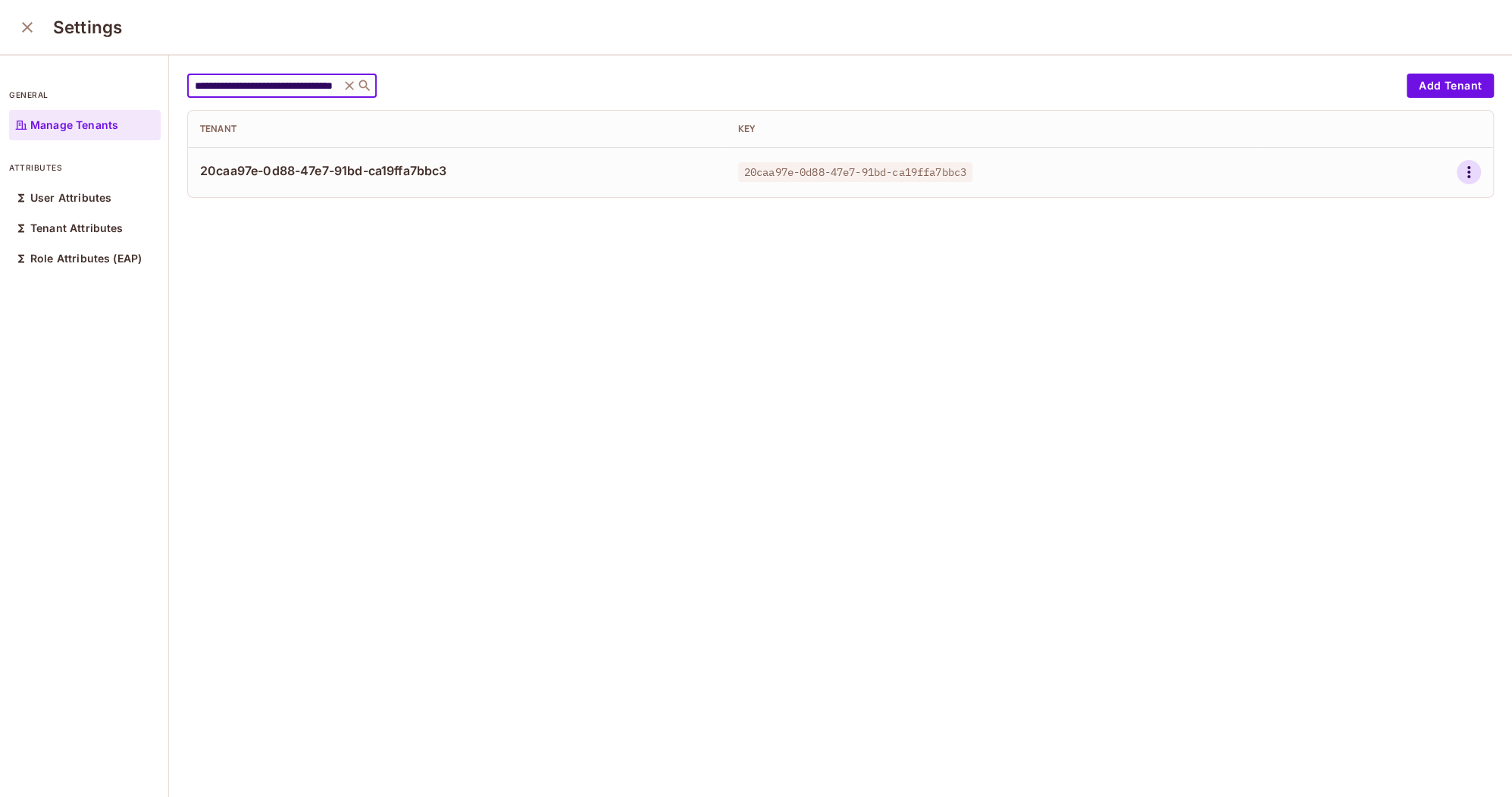
type input "**********"
click at [1469, 170] on icon "button" at bounding box center [1469, 172] width 3 height 12
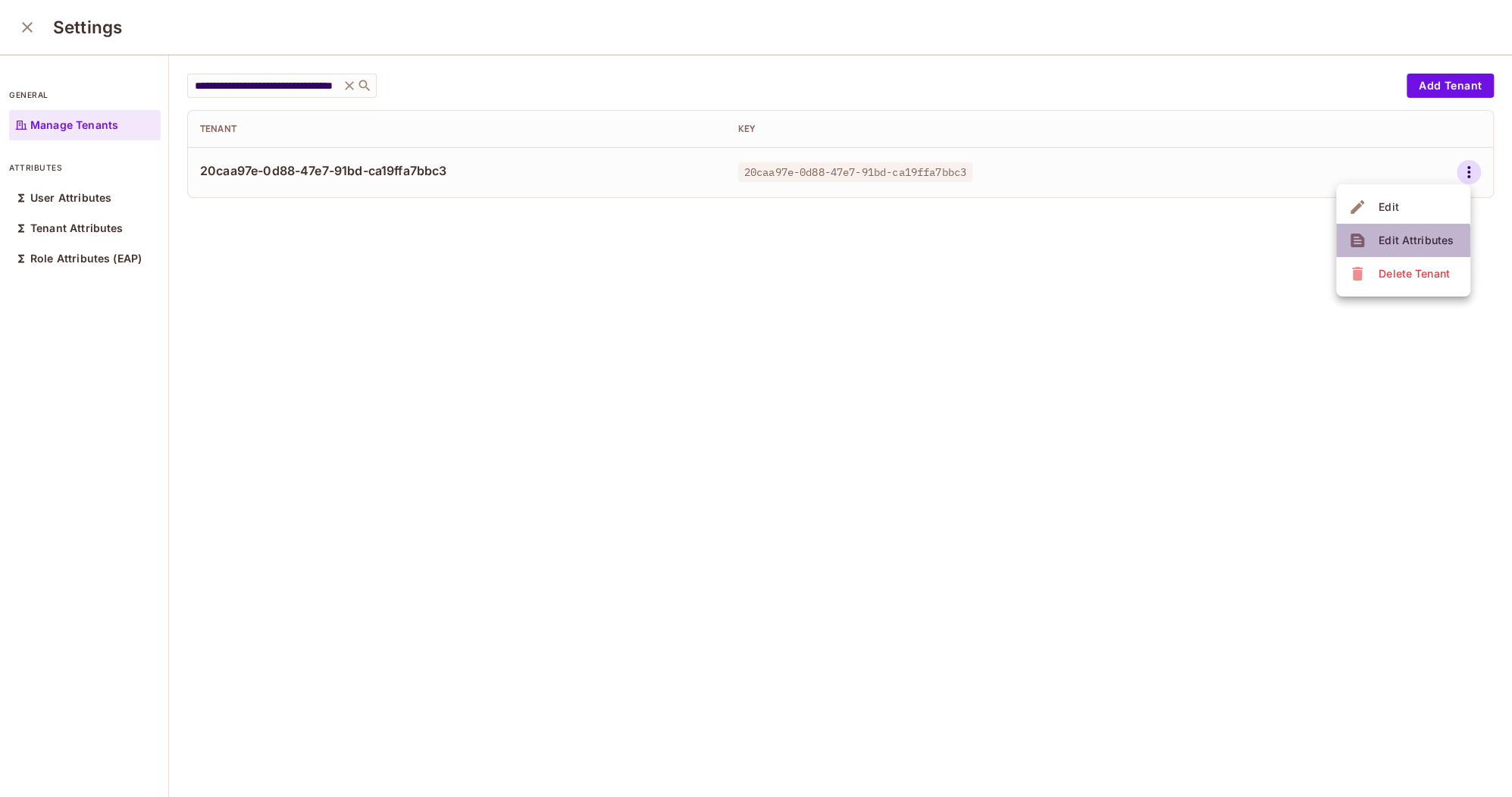
click at [1398, 245] on div "Edit Attributes" at bounding box center [1416, 240] width 75 height 15
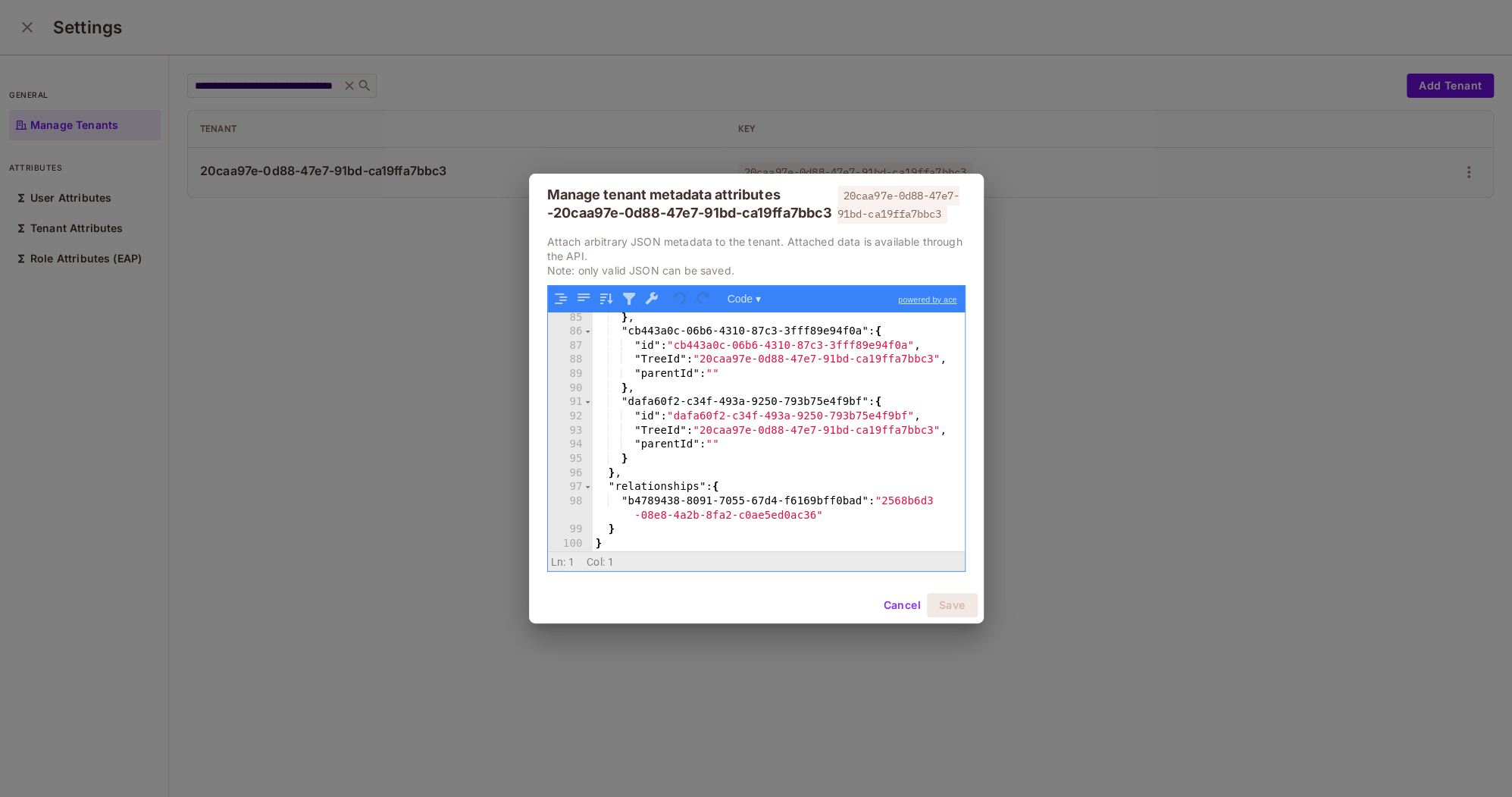
scroll to position [1190, 0]
click at [898, 606] on button "Cancel" at bounding box center [902, 605] width 50 height 24
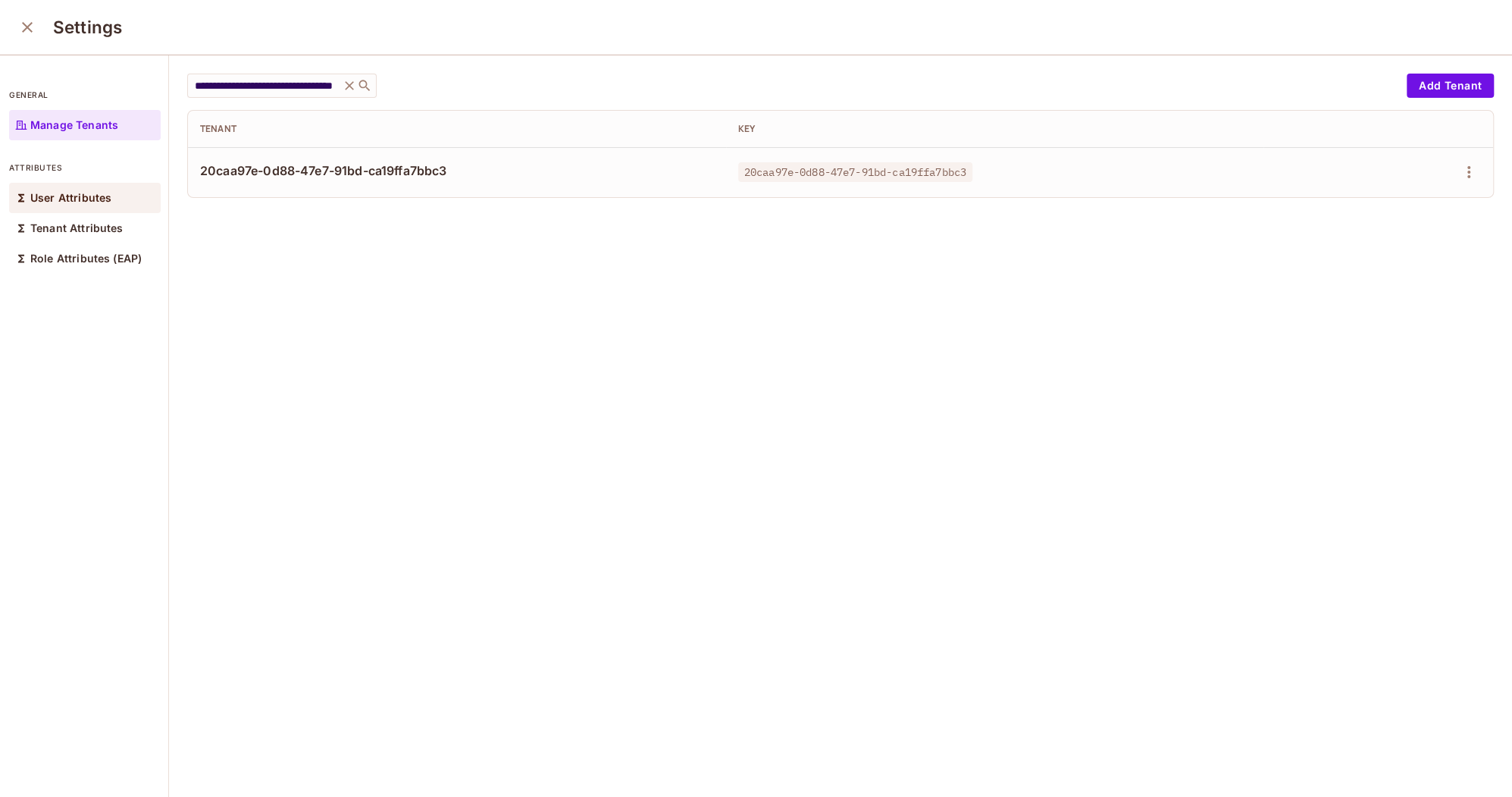
click at [85, 192] on p "User Attributes" at bounding box center [70, 198] width 81 height 12
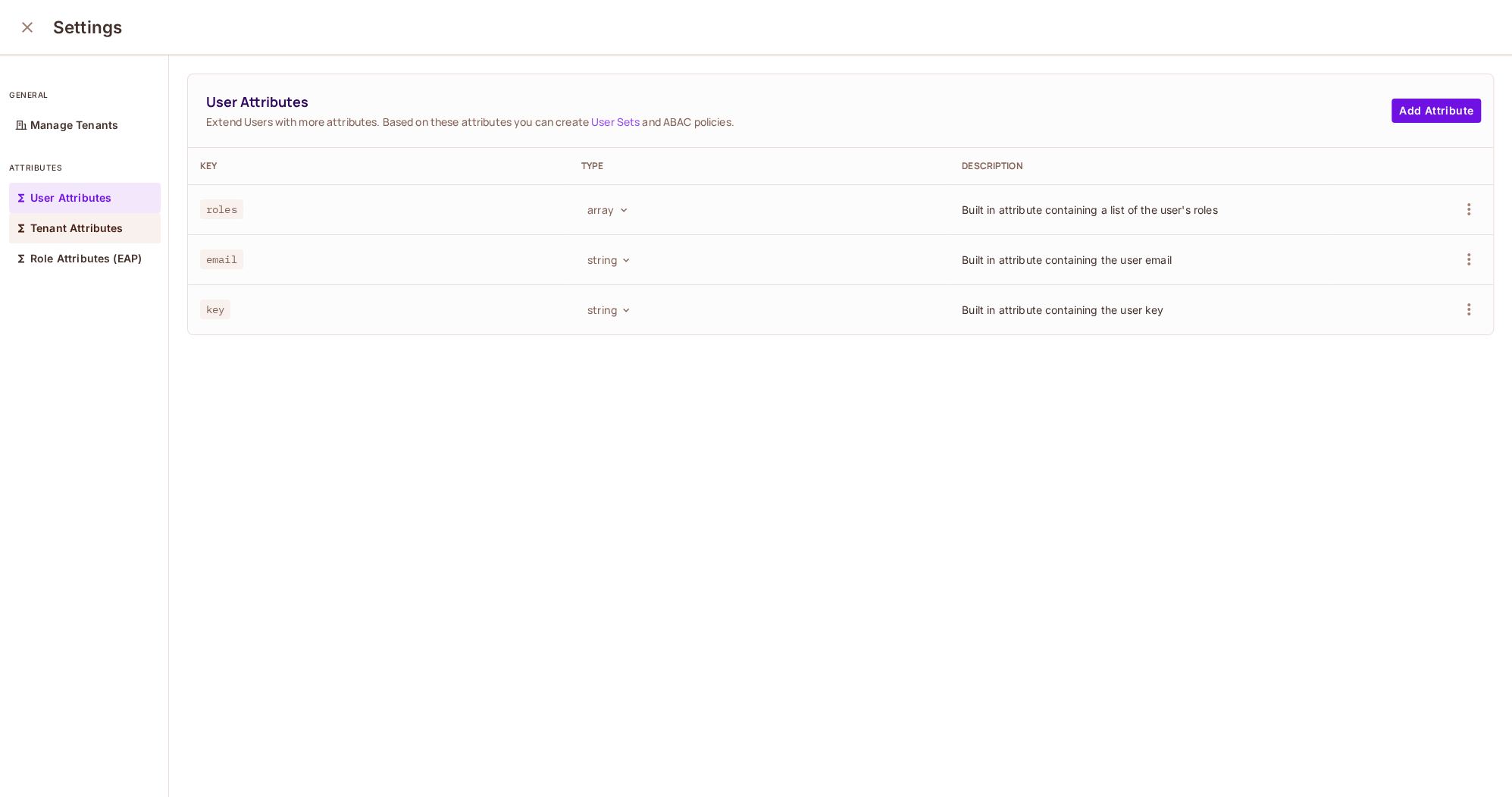
click at [86, 225] on p "Tenant Attributes" at bounding box center [76, 228] width 93 height 12
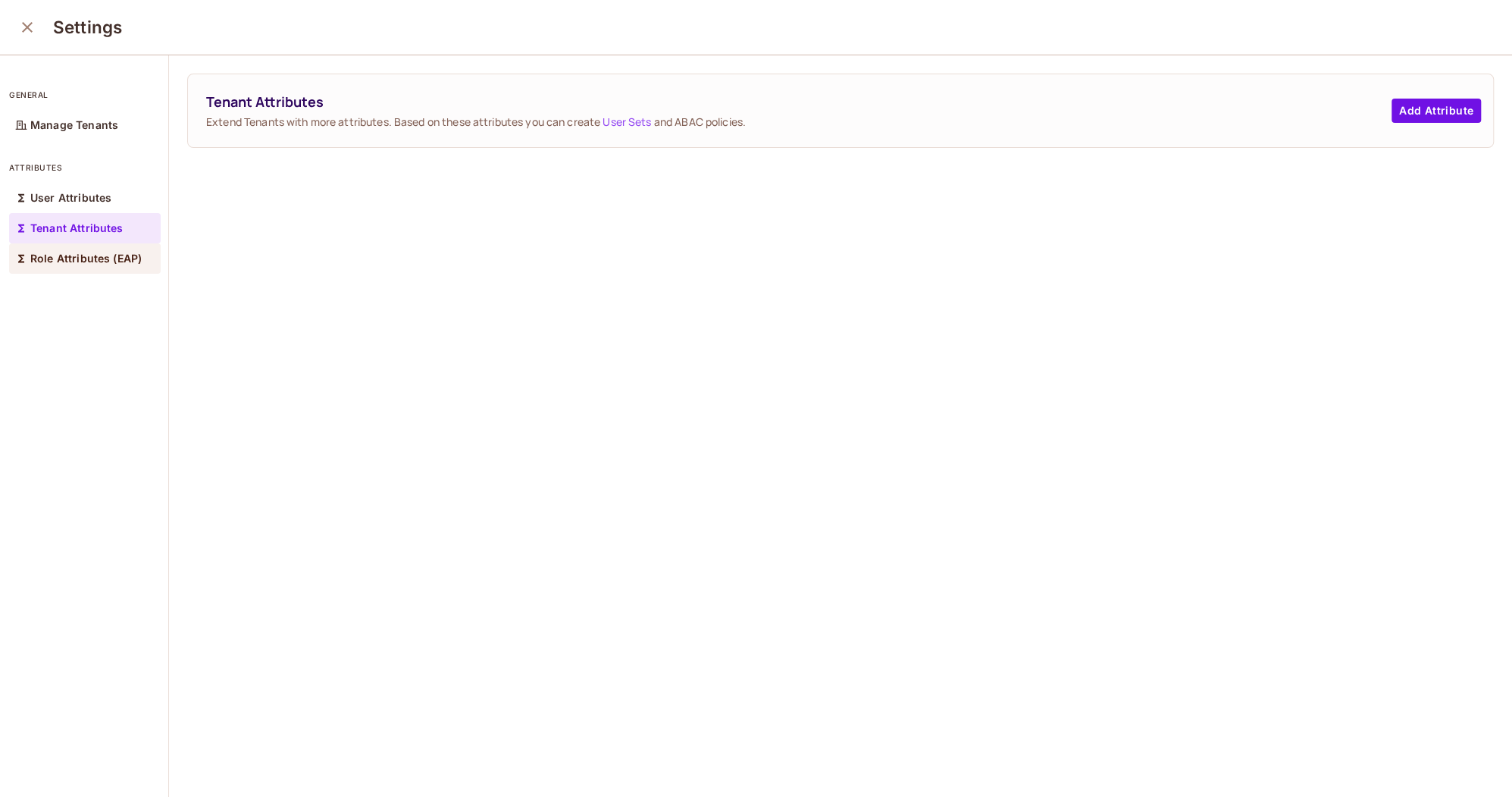
click at [98, 252] on p "Role Attributes (EAP)" at bounding box center [85, 258] width 111 height 12
click at [103, 129] on p "Manage Tenants" at bounding box center [74, 125] width 88 height 12
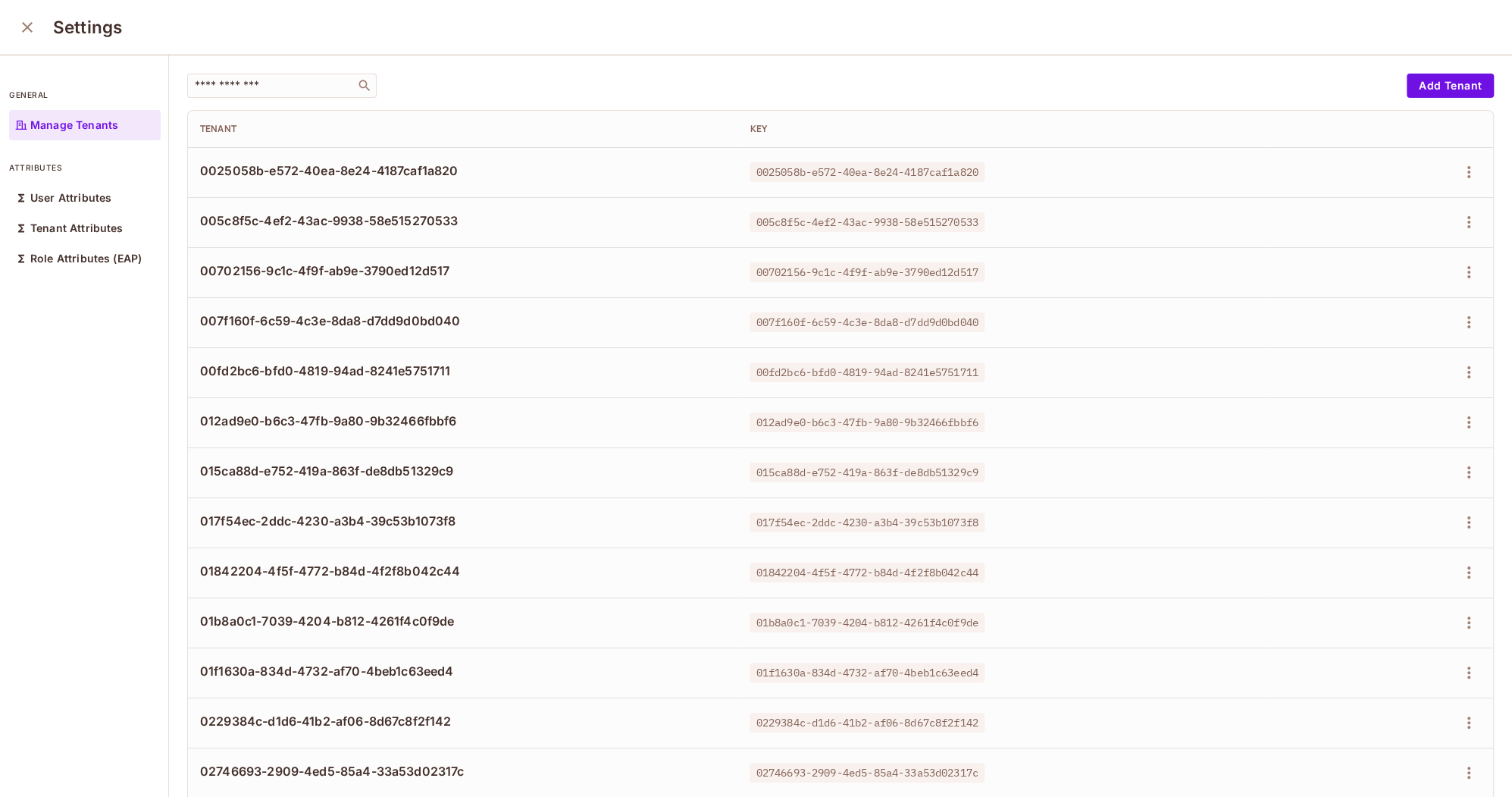
click at [39, 27] on button "close" at bounding box center [26, 27] width 30 height 30
